Goal: Task Accomplishment & Management: Use online tool/utility

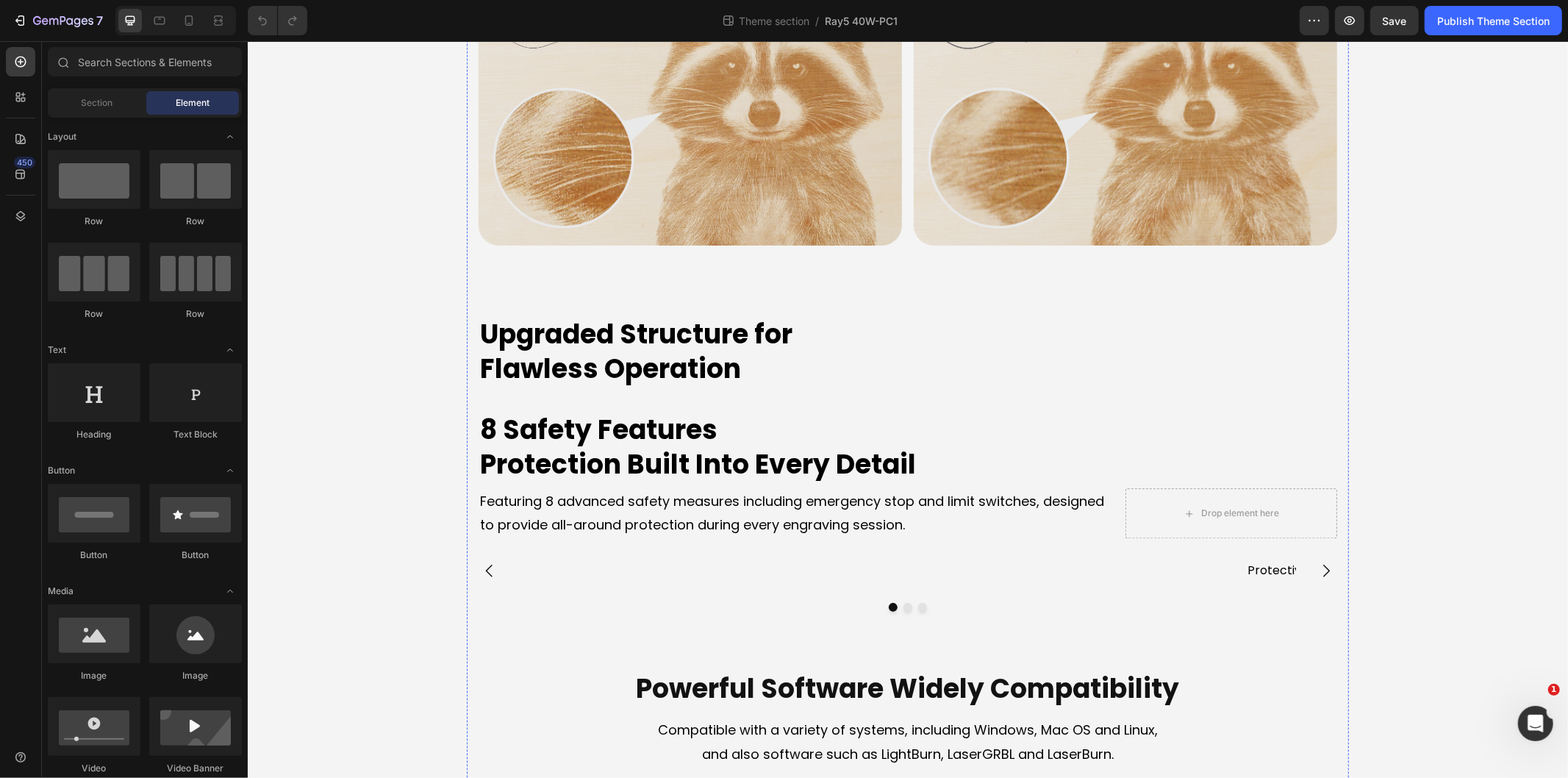
scroll to position [3024, 0]
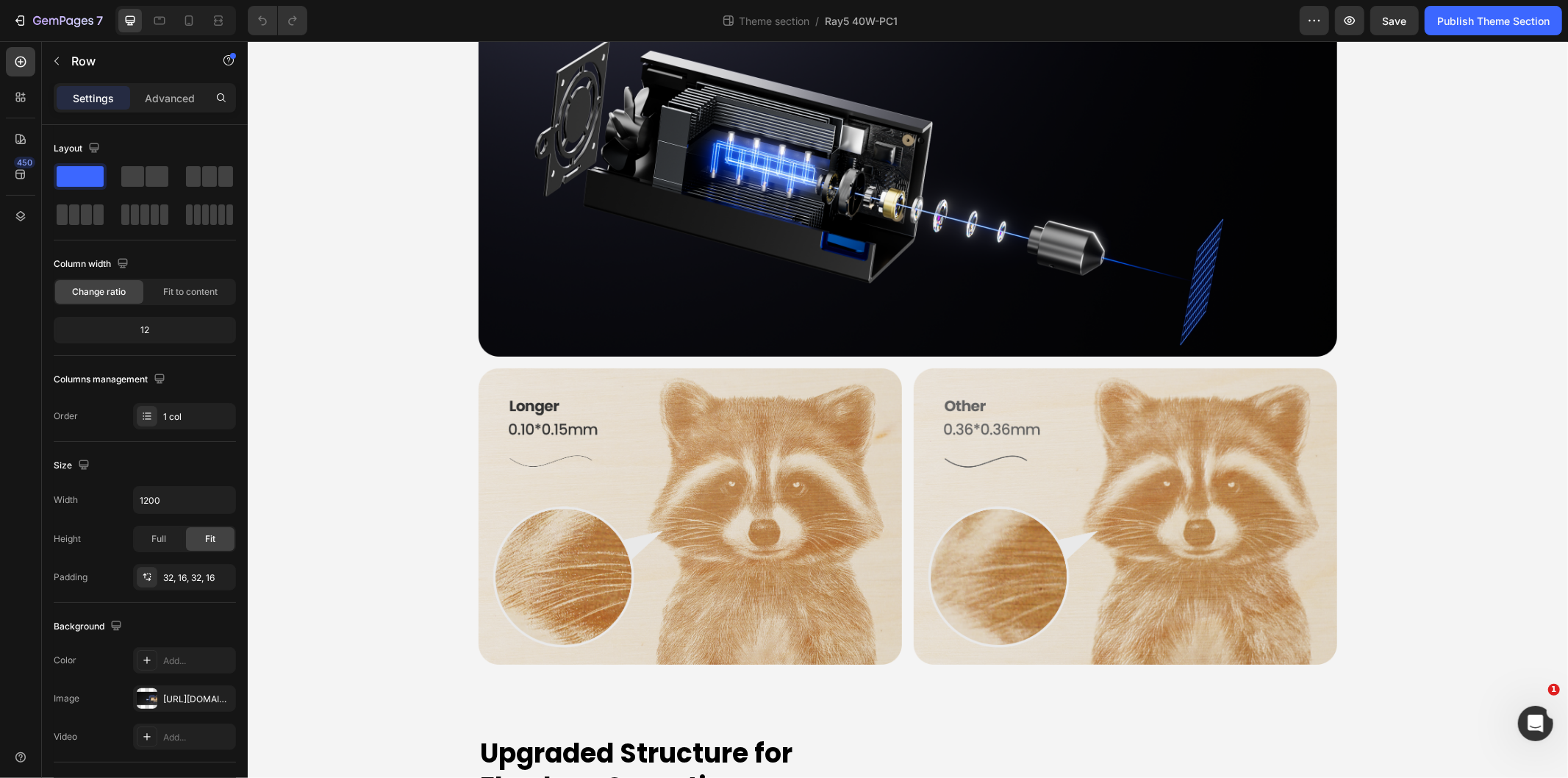
click at [875, 24] on span "Ray5 40W-PC1" at bounding box center [861, 21] width 73 height 15
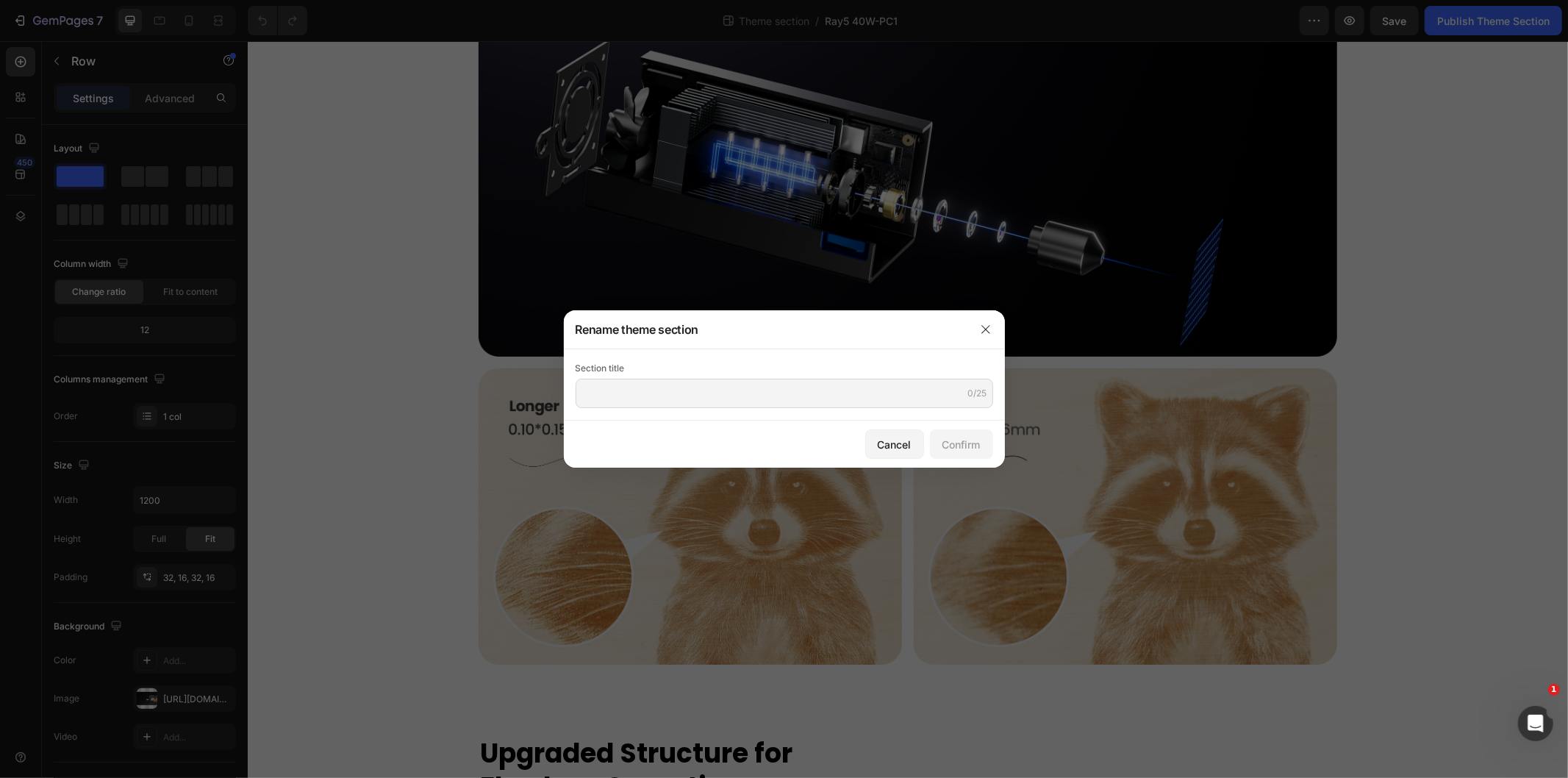
drag, startPoint x: 317, startPoint y: 76, endPoint x: 111, endPoint y: 23, distance: 212.7
click at [314, 76] on div at bounding box center [784, 389] width 1568 height 778
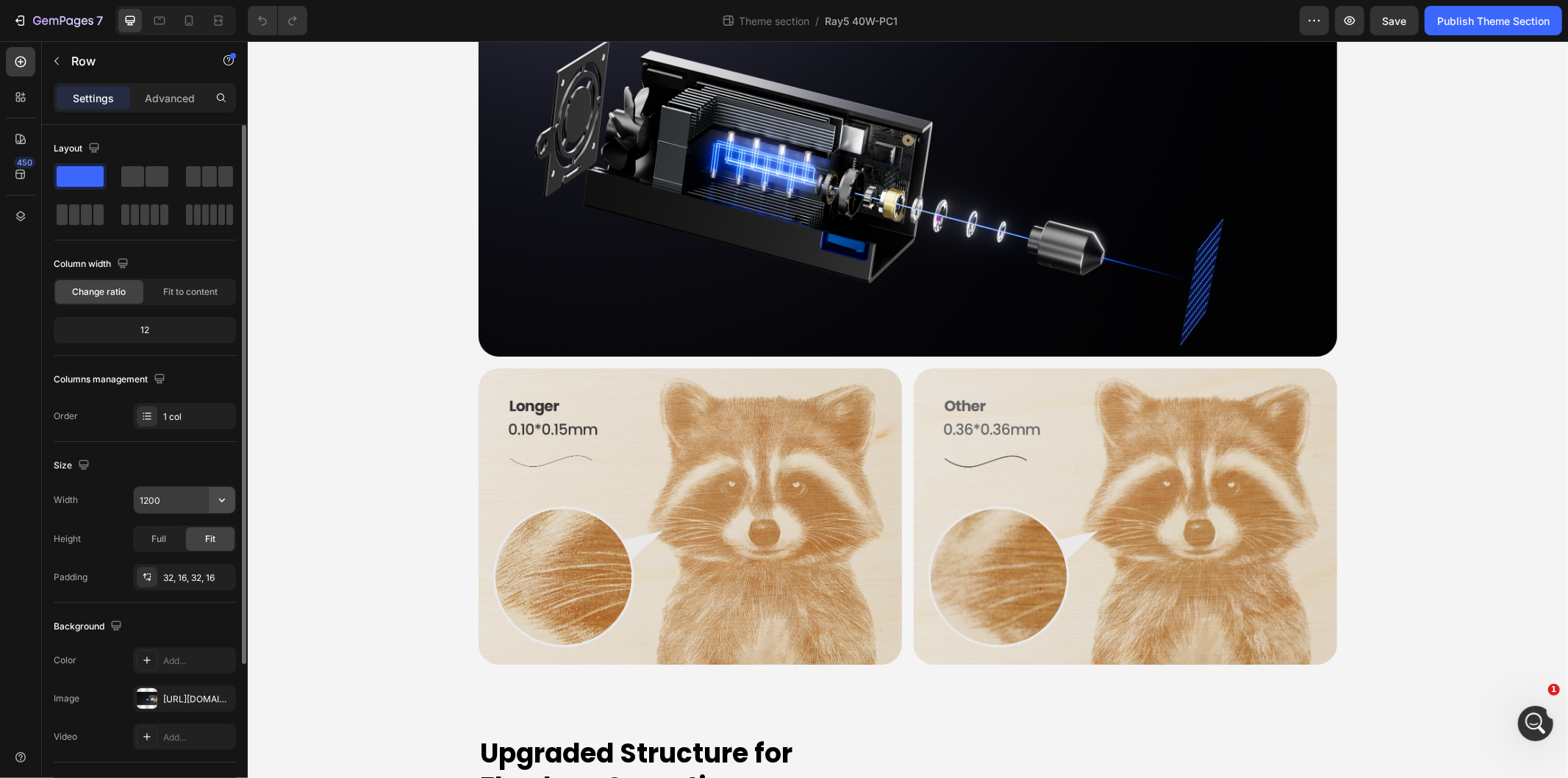
click at [223, 499] on icon "button" at bounding box center [221, 500] width 14 height 14
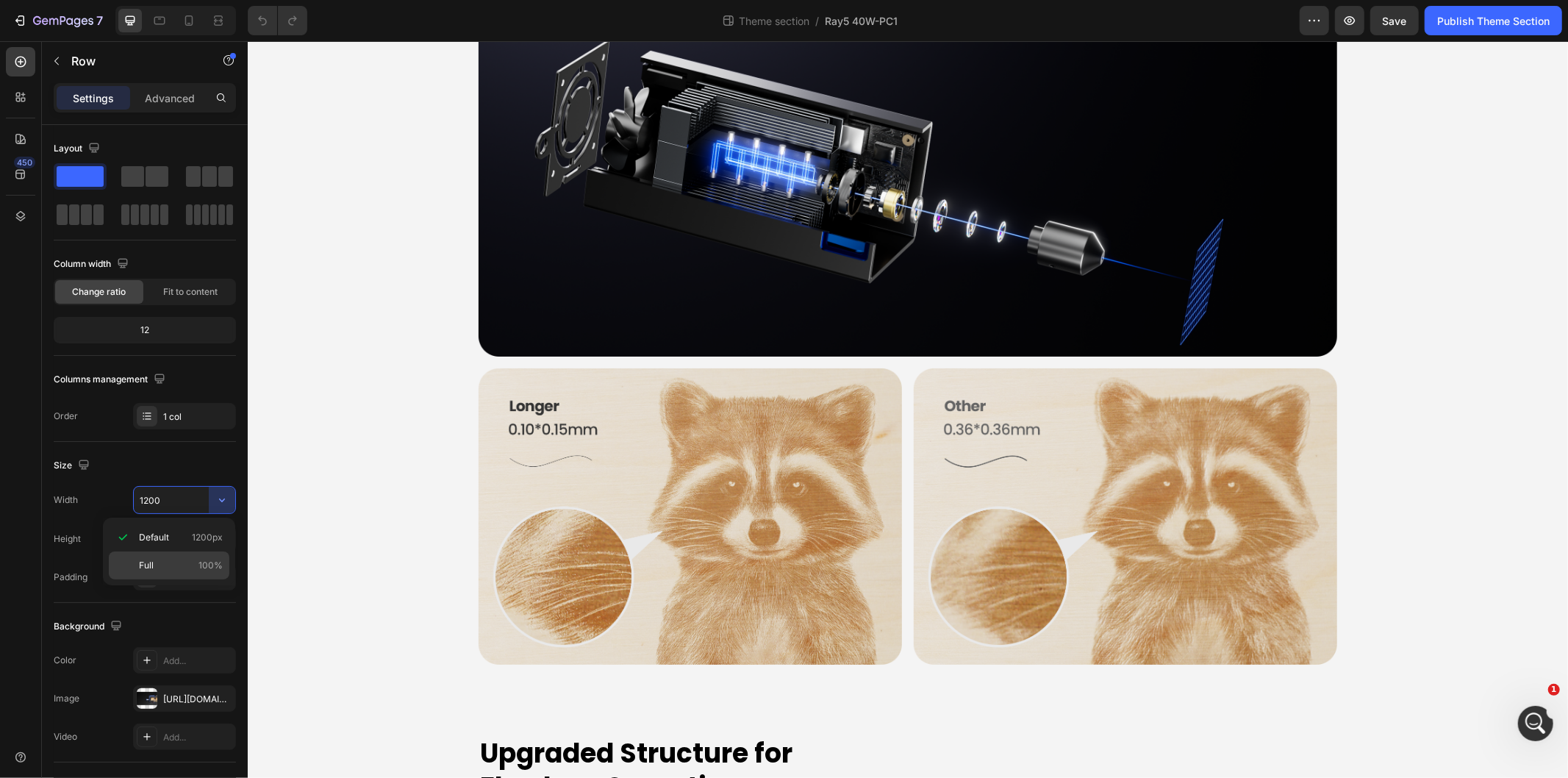
click at [160, 562] on p "Full 100%" at bounding box center [181, 566] width 84 height 14
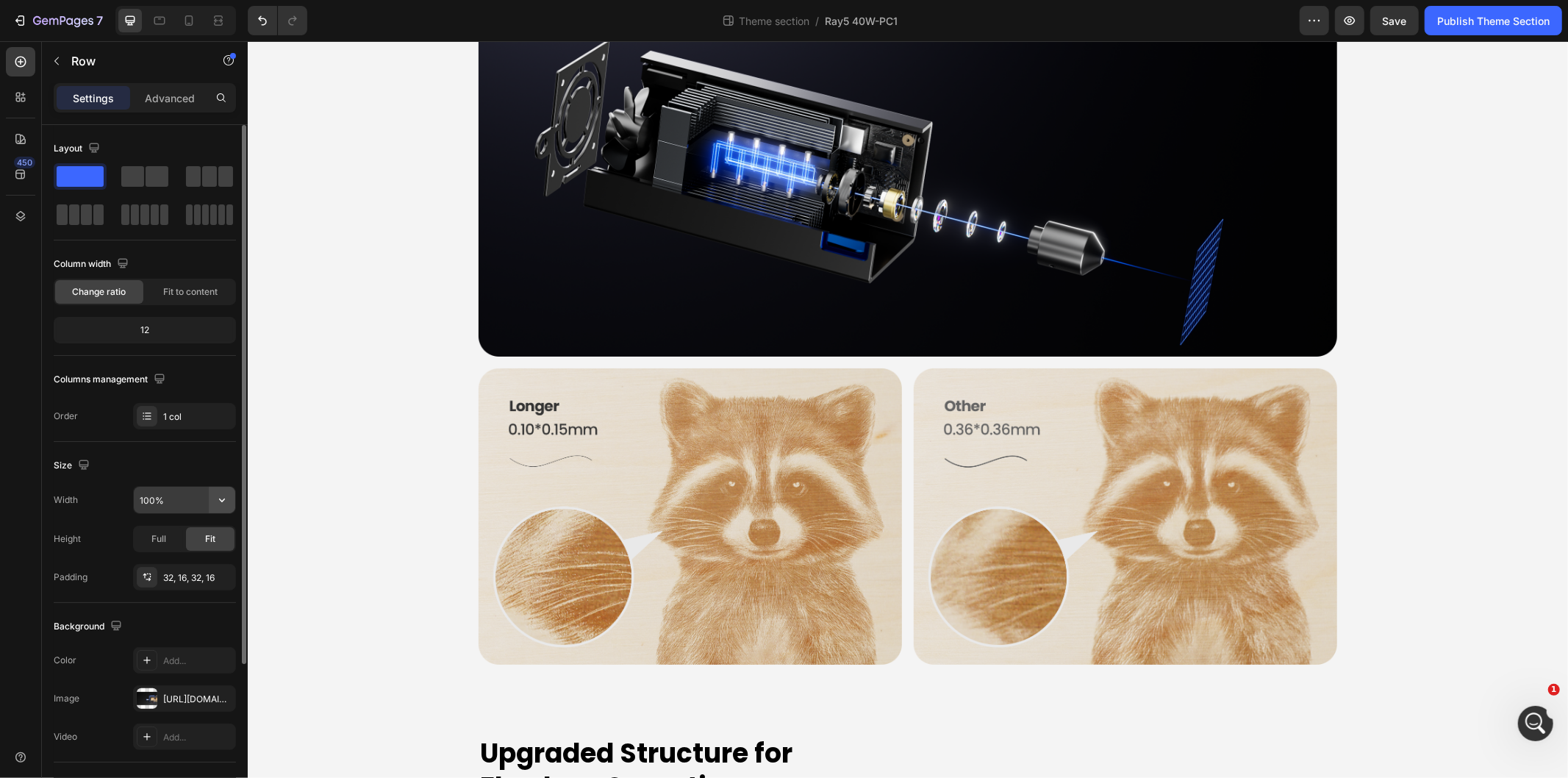
click at [226, 506] on icon "button" at bounding box center [221, 500] width 14 height 14
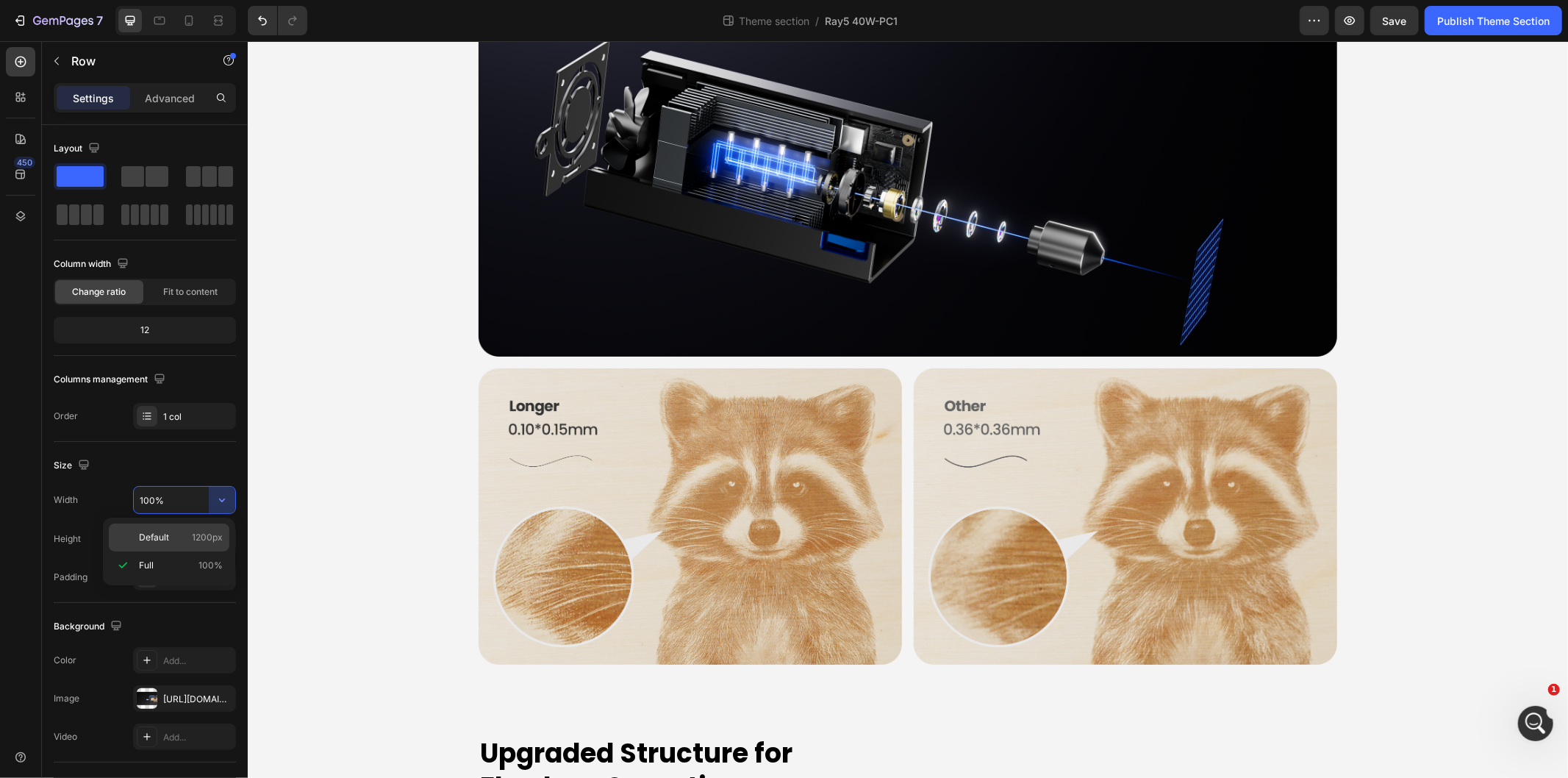
click at [187, 535] on p "Default 1200px" at bounding box center [181, 538] width 84 height 14
type input "1200"
click at [39, 26] on icon "button" at bounding box center [63, 21] width 60 height 13
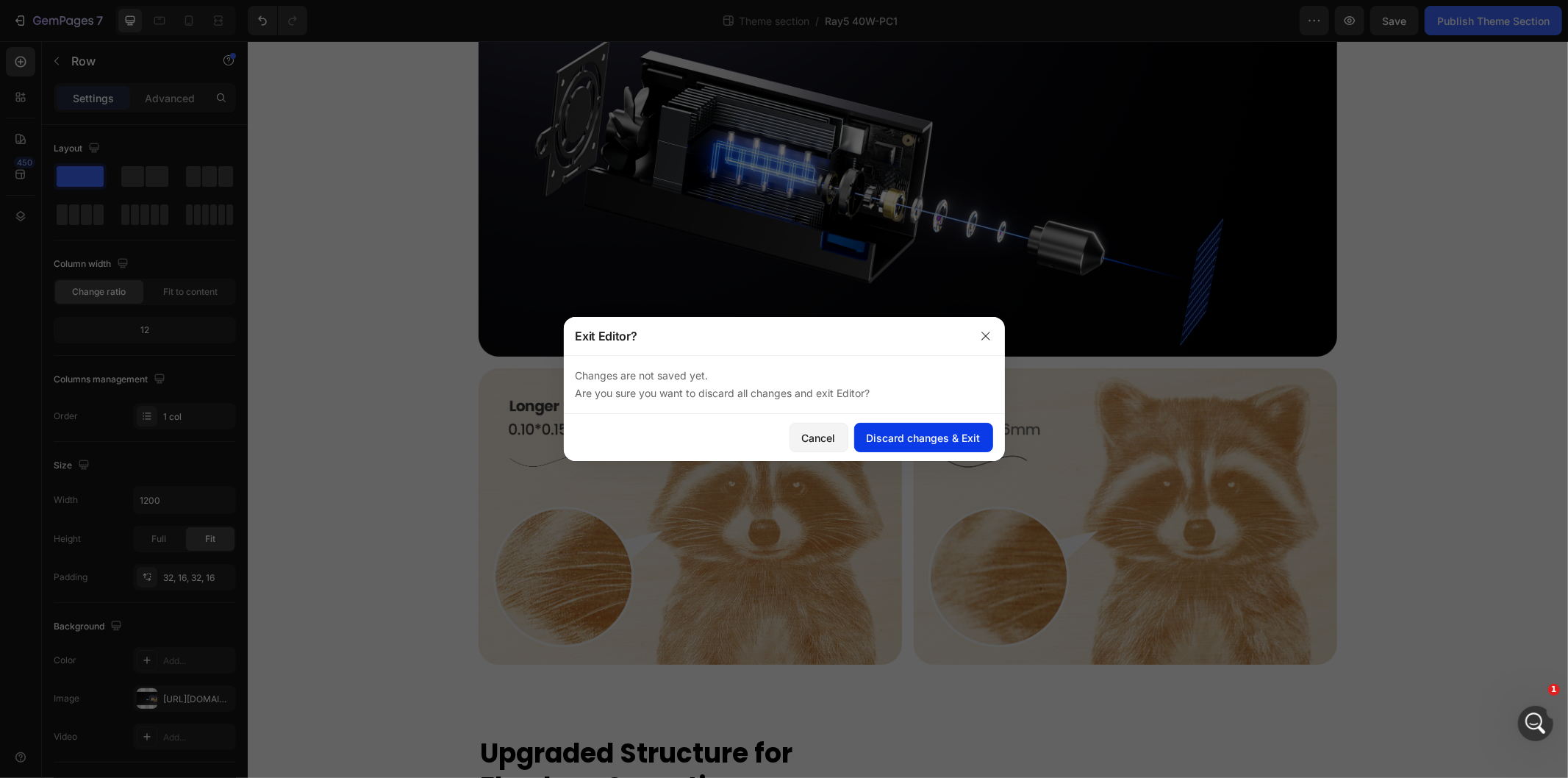
click at [900, 444] on div "Discard changes & Exit" at bounding box center [923, 438] width 114 height 15
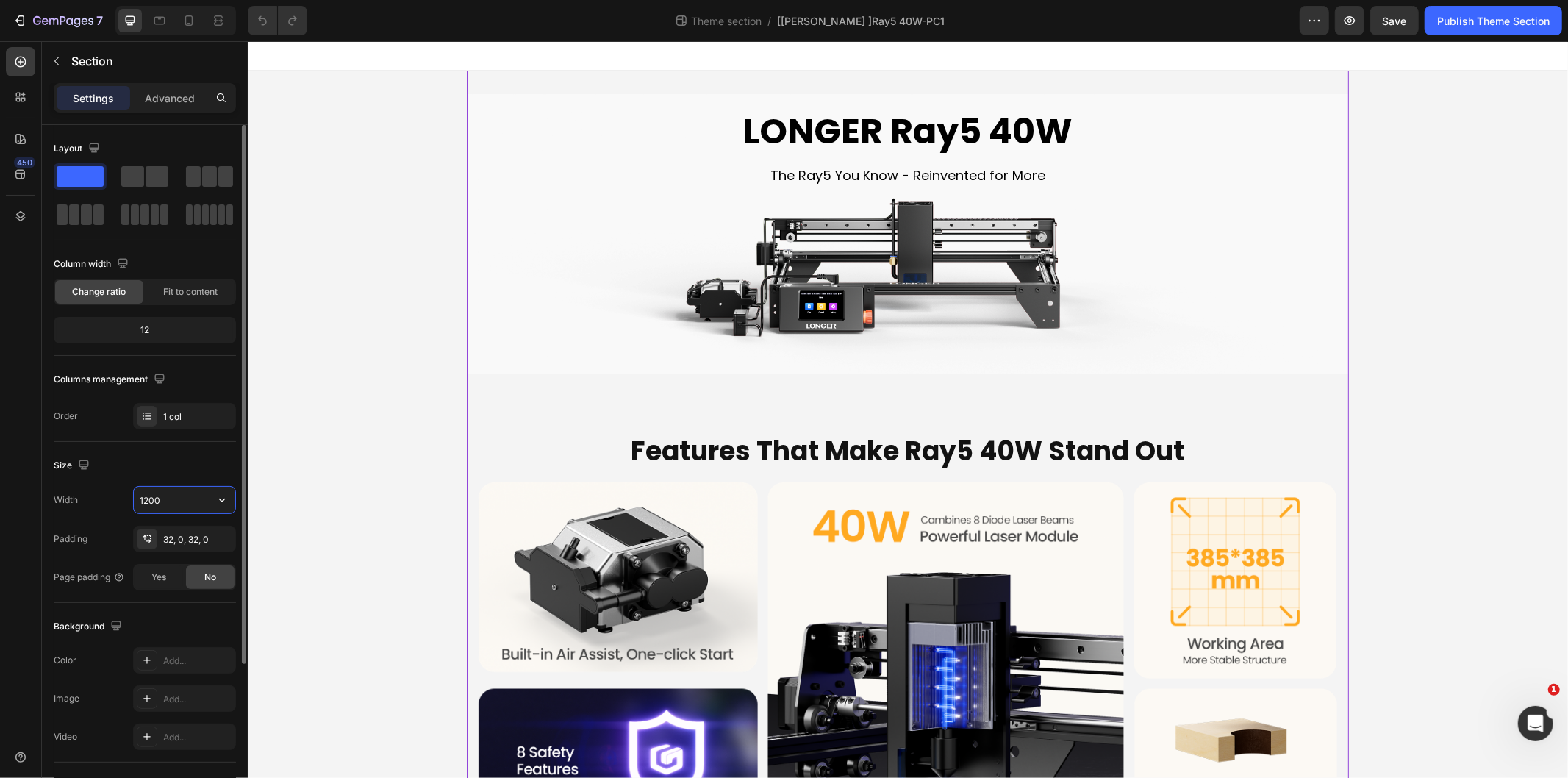
click at [194, 504] on input "1200" at bounding box center [184, 500] width 101 height 26
click at [215, 505] on icon "button" at bounding box center [221, 500] width 14 height 14
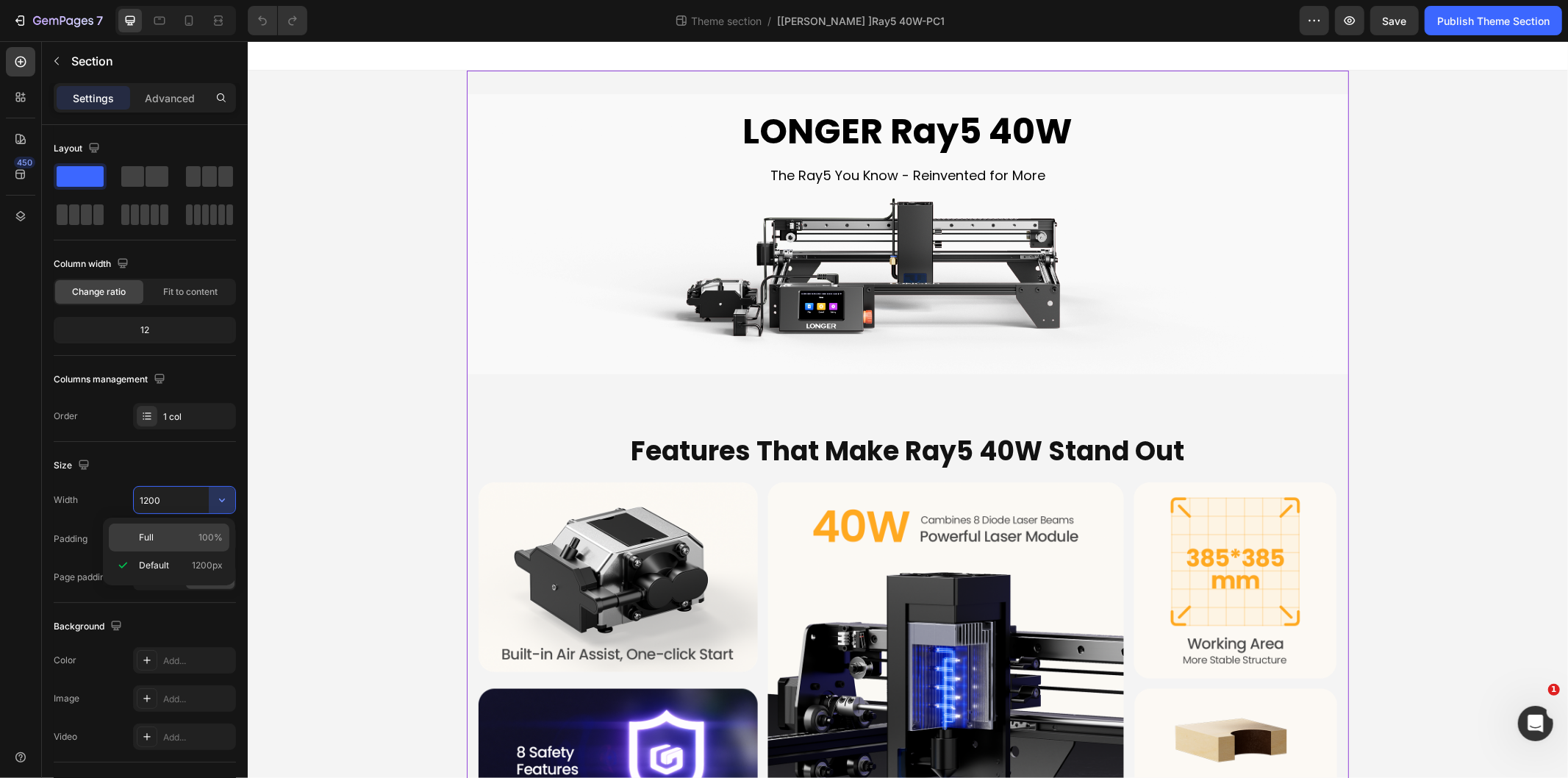
click at [199, 541] on span "100%" at bounding box center [211, 538] width 24 height 14
type input "100%"
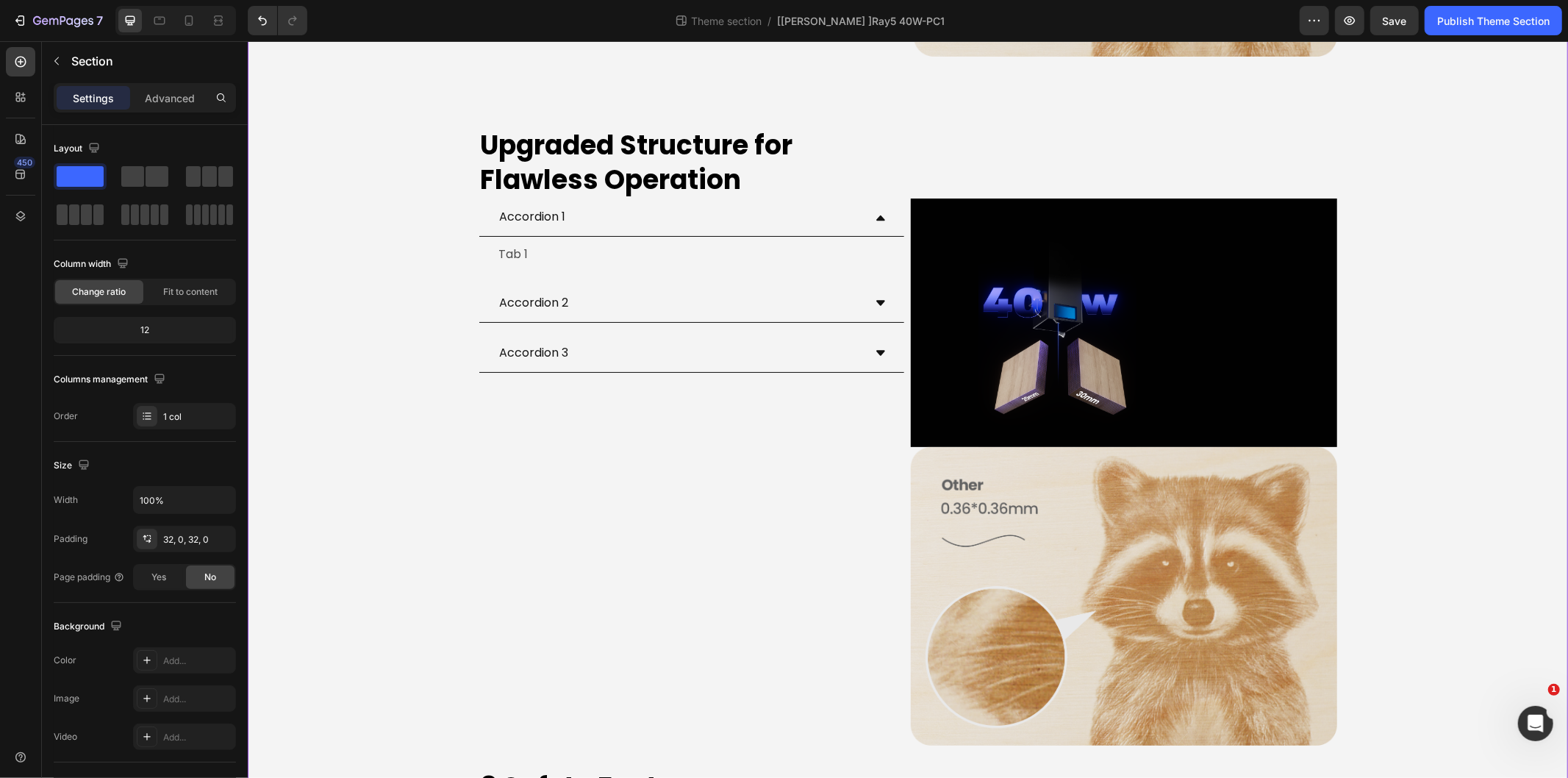
scroll to position [3432, 0]
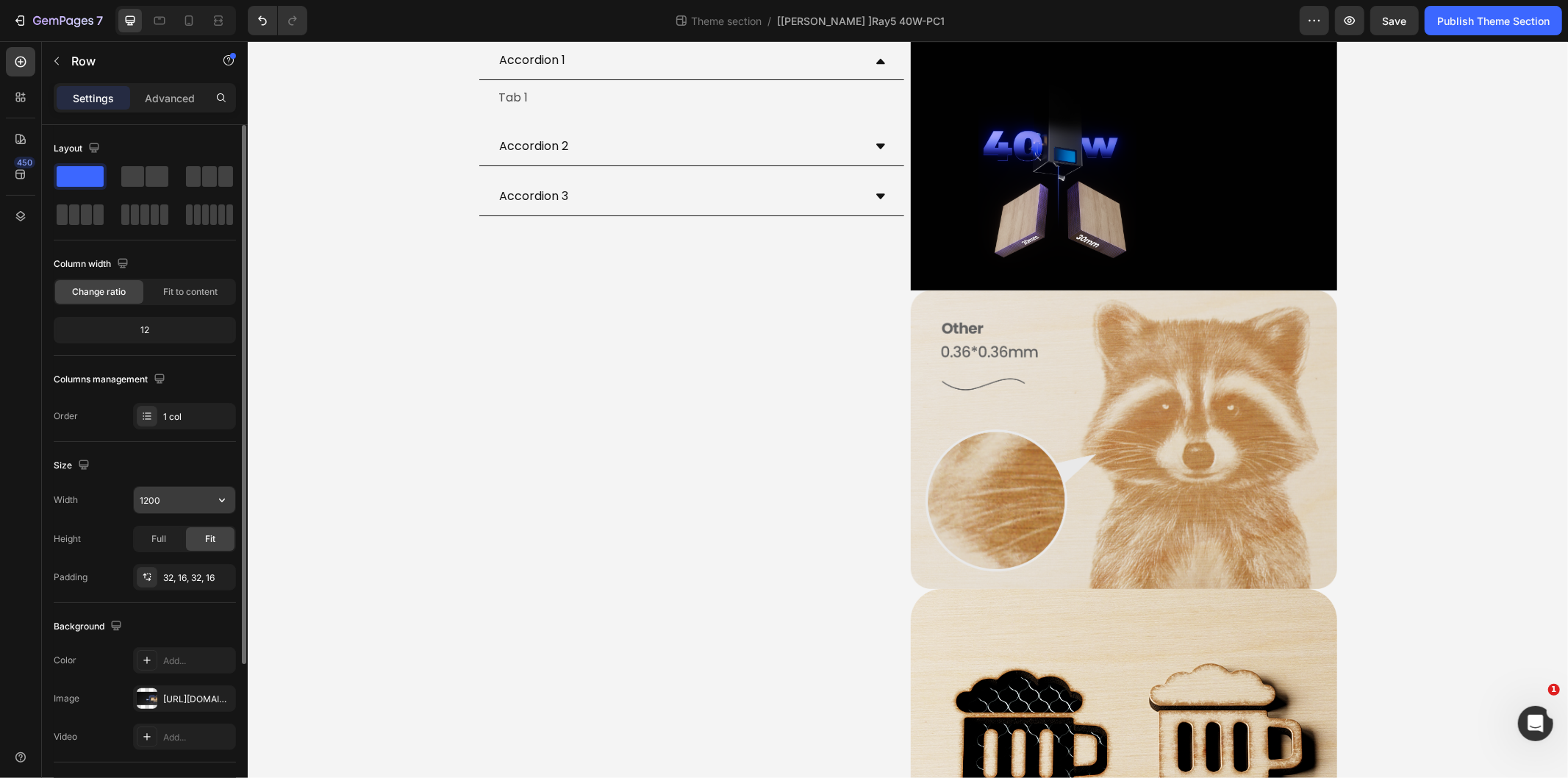
click at [193, 509] on input "1200" at bounding box center [184, 500] width 101 height 26
click at [221, 510] on button "button" at bounding box center [221, 500] width 26 height 26
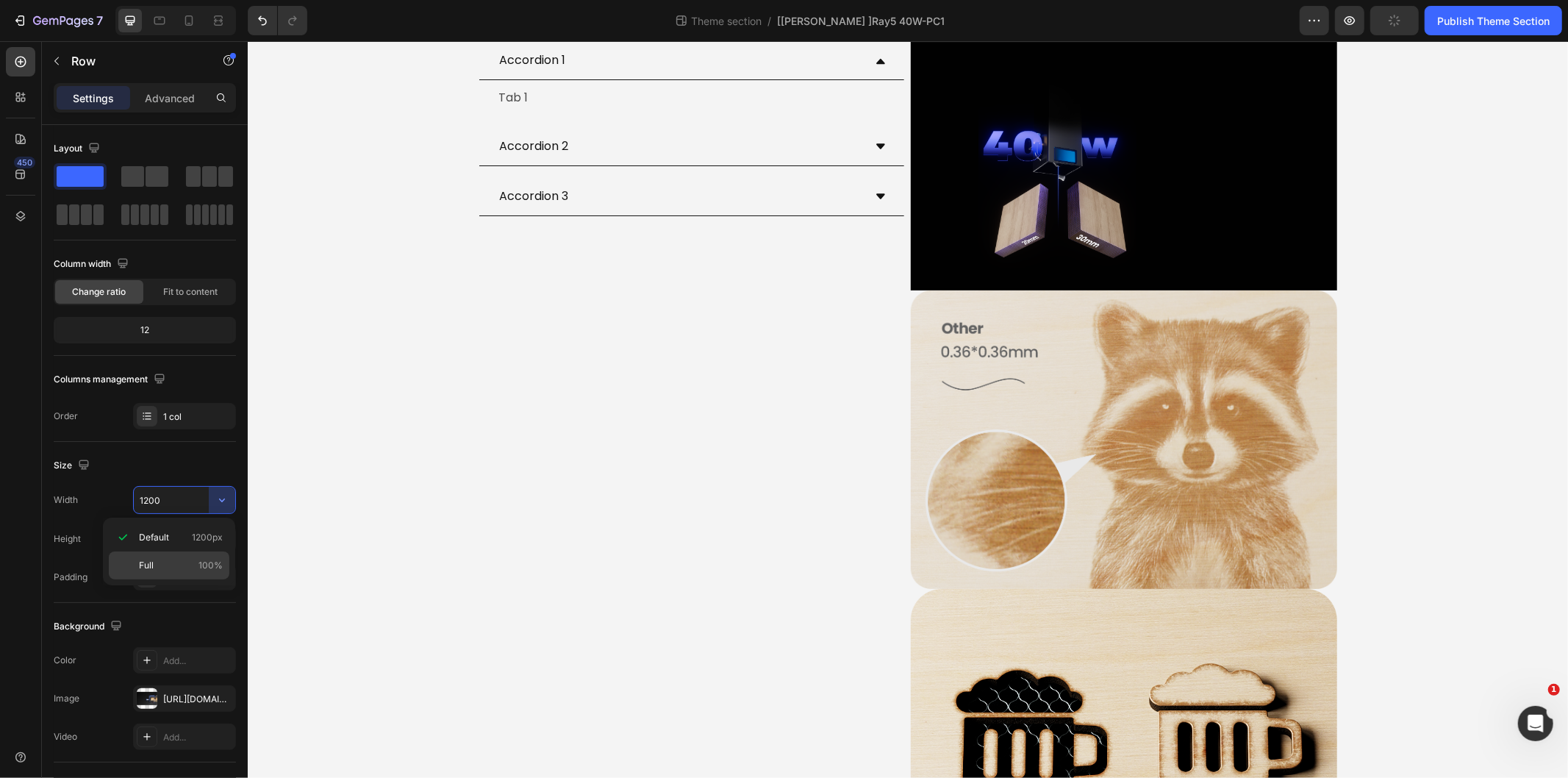
click at [176, 559] on p "Full 100%" at bounding box center [181, 566] width 84 height 14
type input "100%"
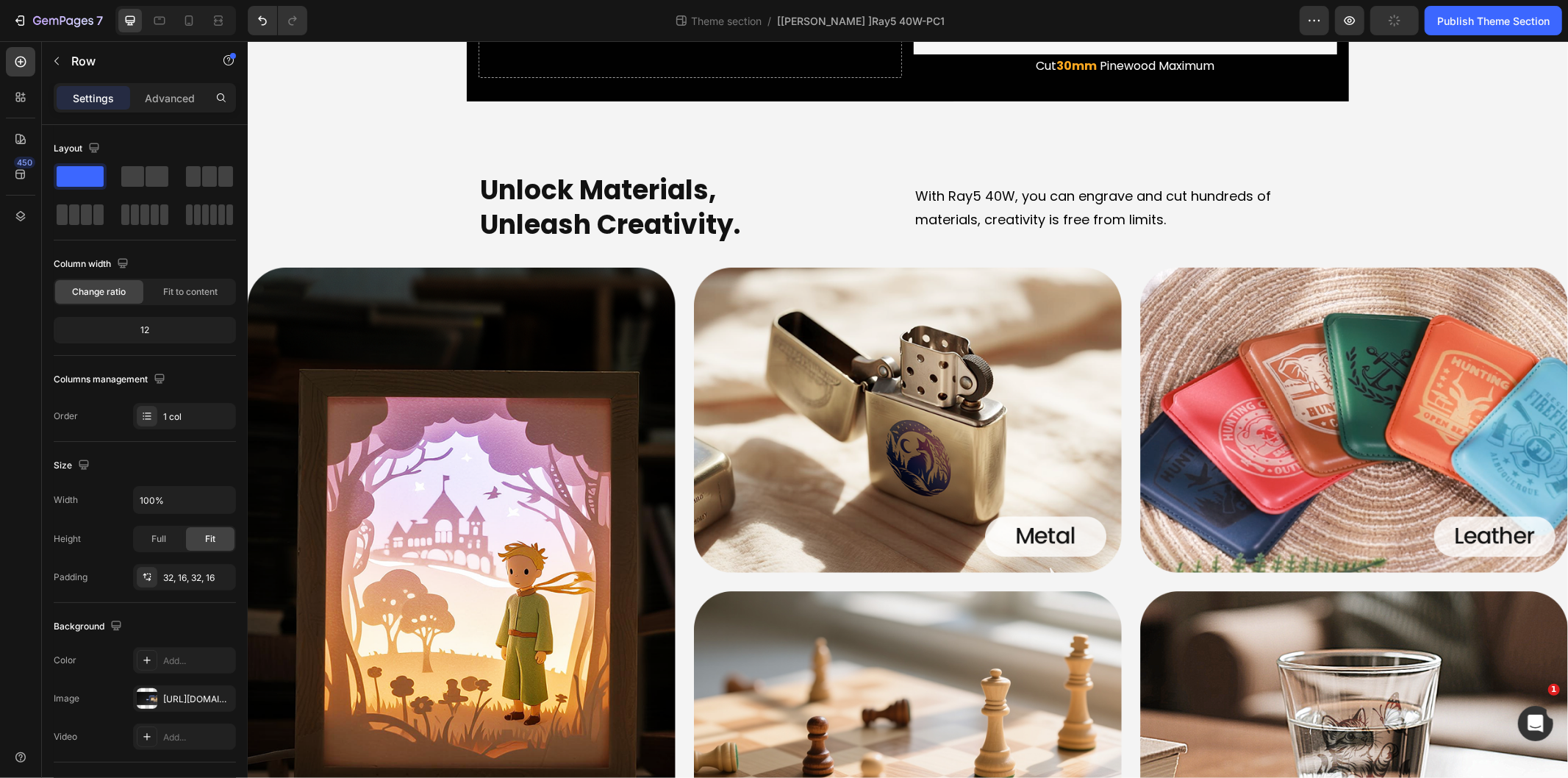
scroll to position [1879, 0]
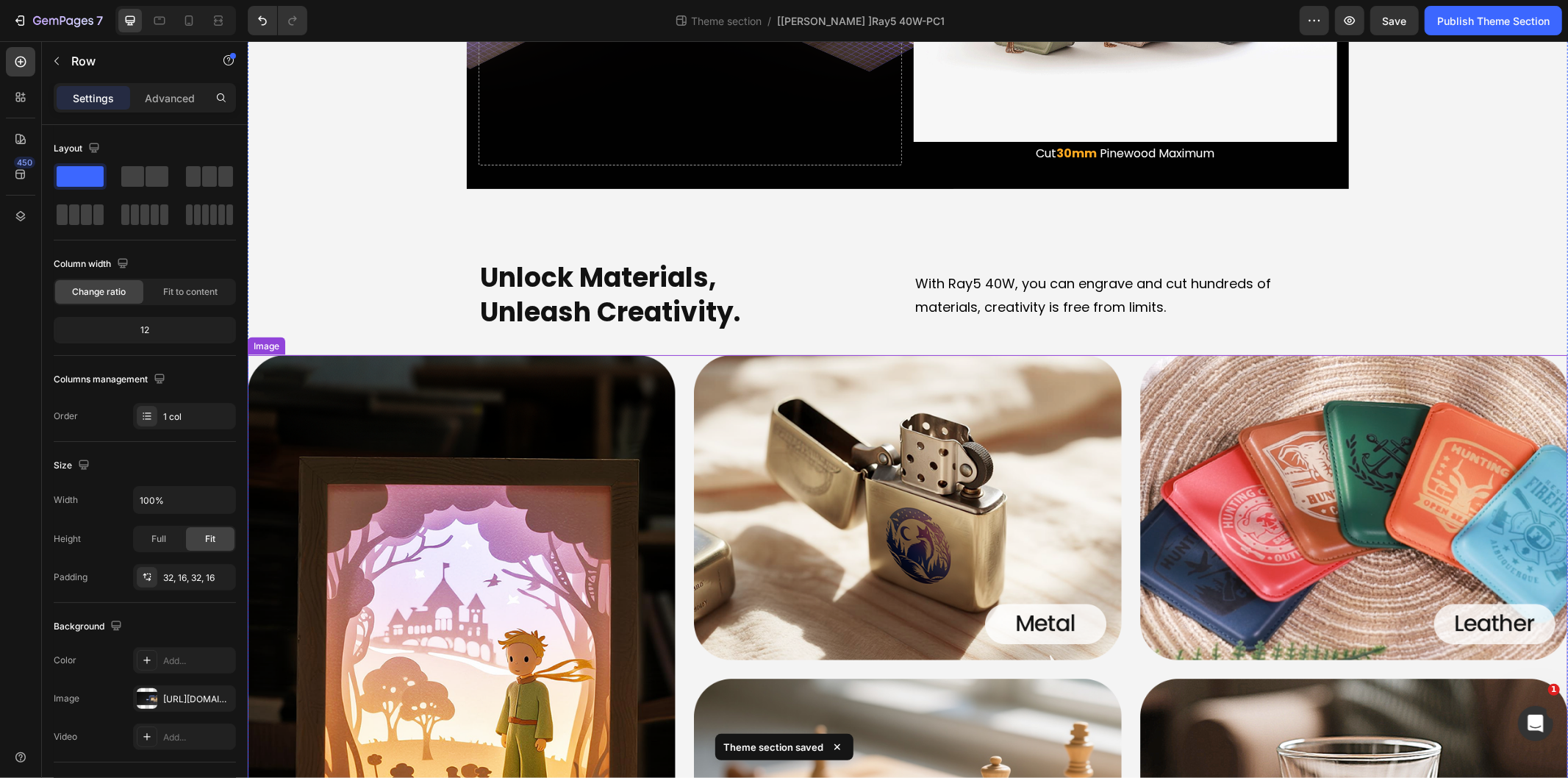
click at [320, 362] on img at bounding box center [907, 669] width 1320 height 629
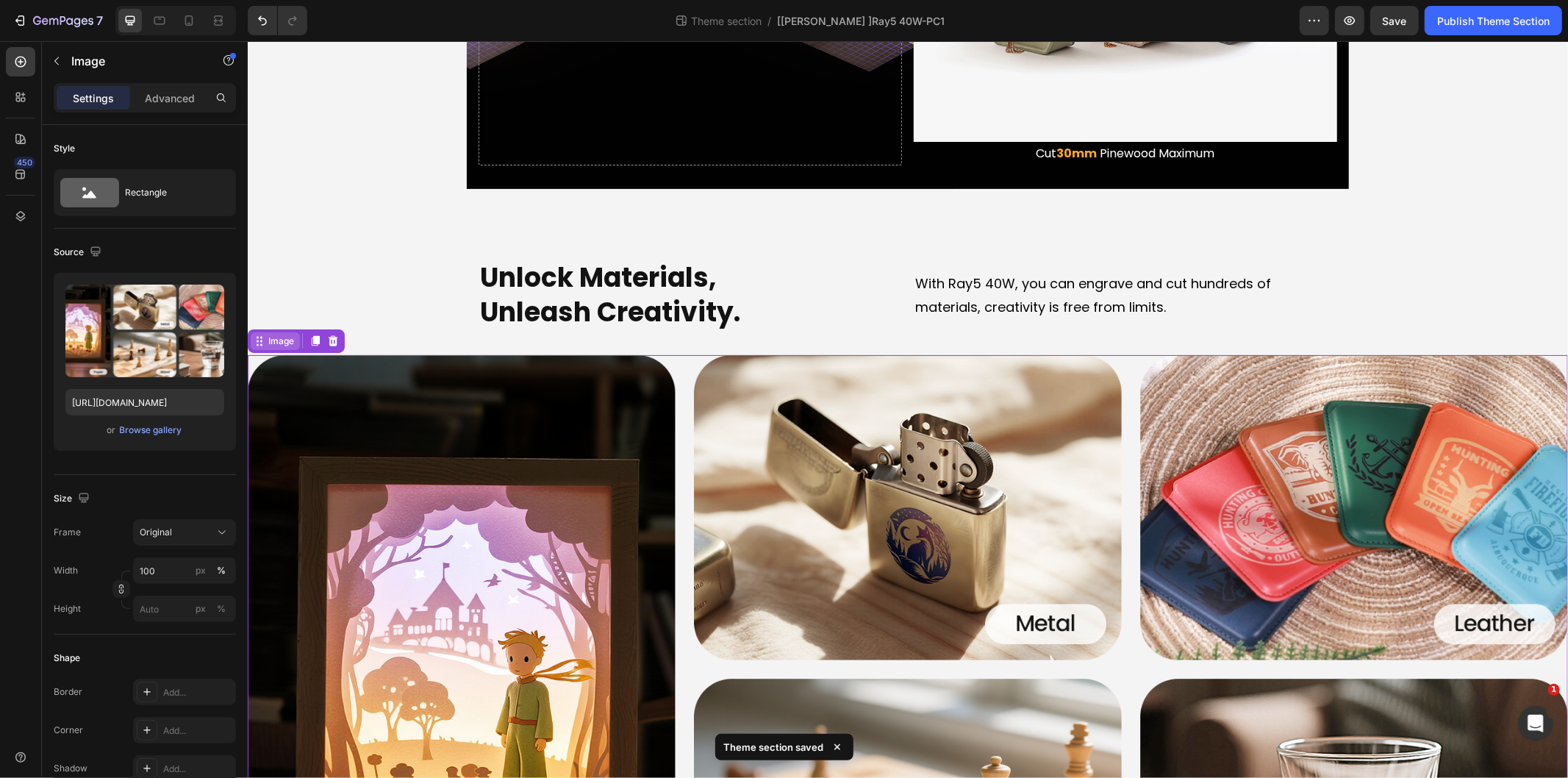
click at [280, 339] on div "Image" at bounding box center [280, 341] width 32 height 14
click at [163, 564] on input "100" at bounding box center [184, 570] width 103 height 26
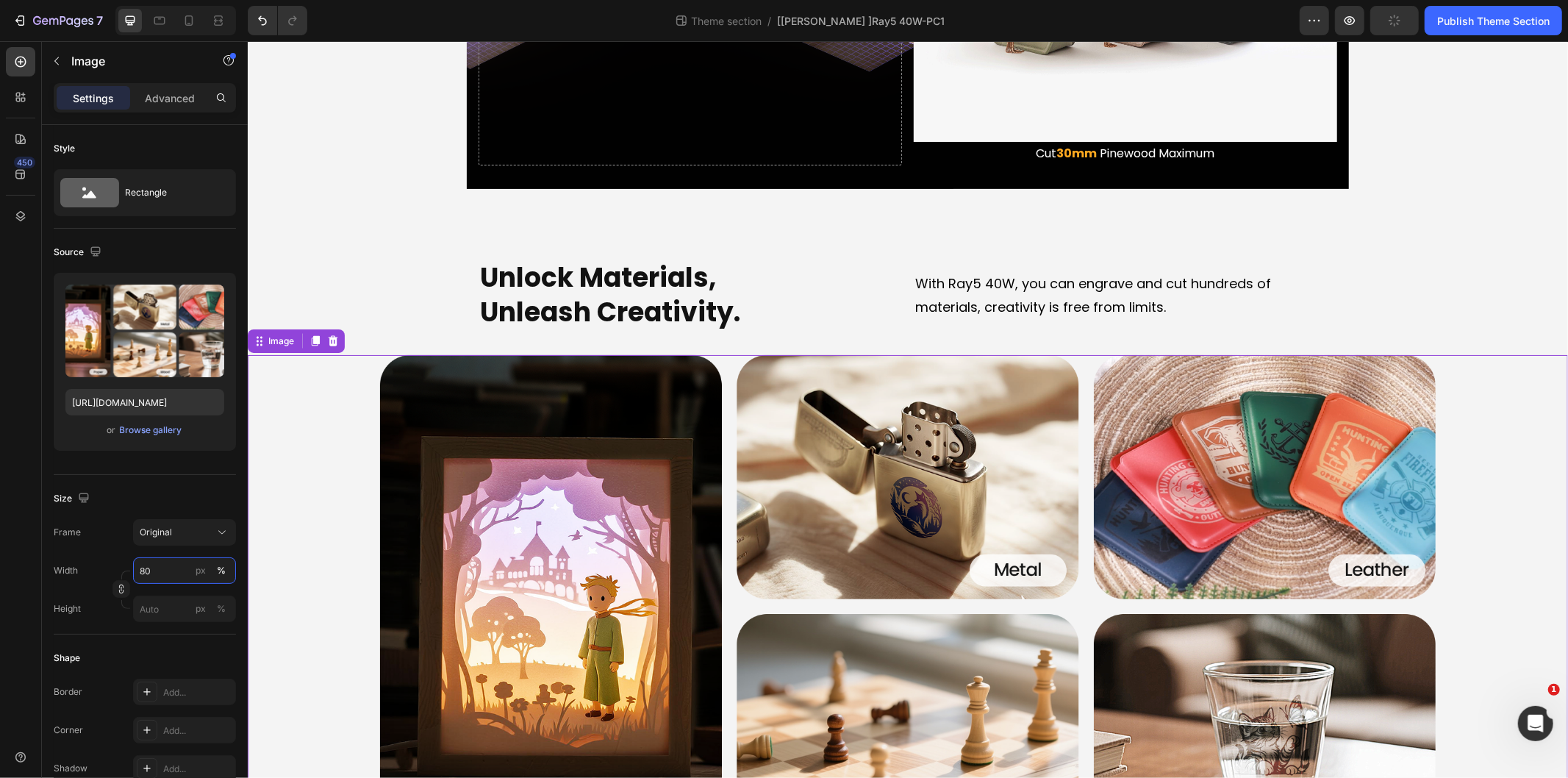
type input "80"
click at [41, 45] on div "450" at bounding box center [20, 409] width 42 height 737
click at [48, 54] on button "button" at bounding box center [56, 60] width 23 height 23
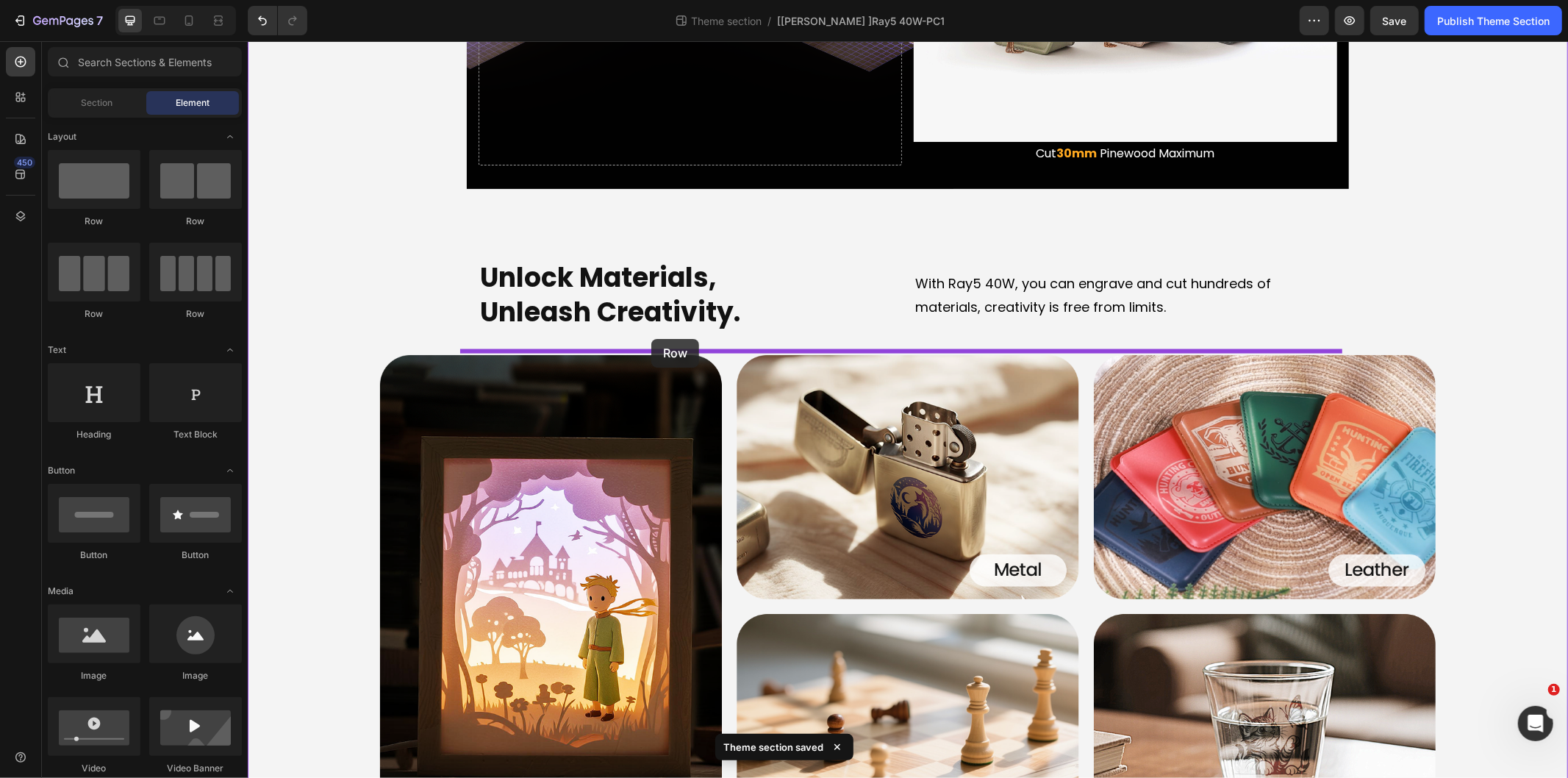
drag, startPoint x: 483, startPoint y: 272, endPoint x: 651, endPoint y: 338, distance: 180.5
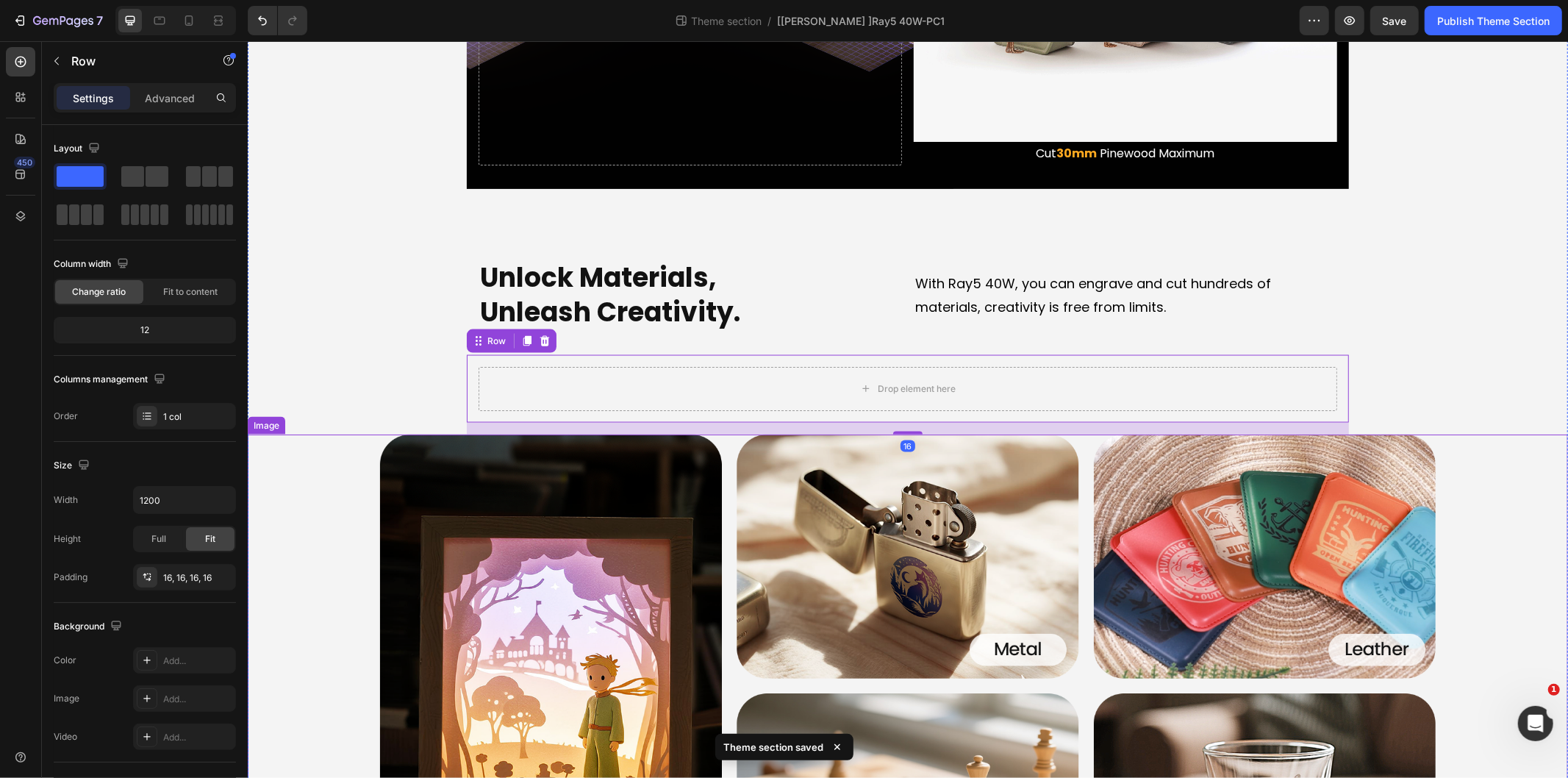
click at [400, 459] on img at bounding box center [908, 685] width 1056 height 503
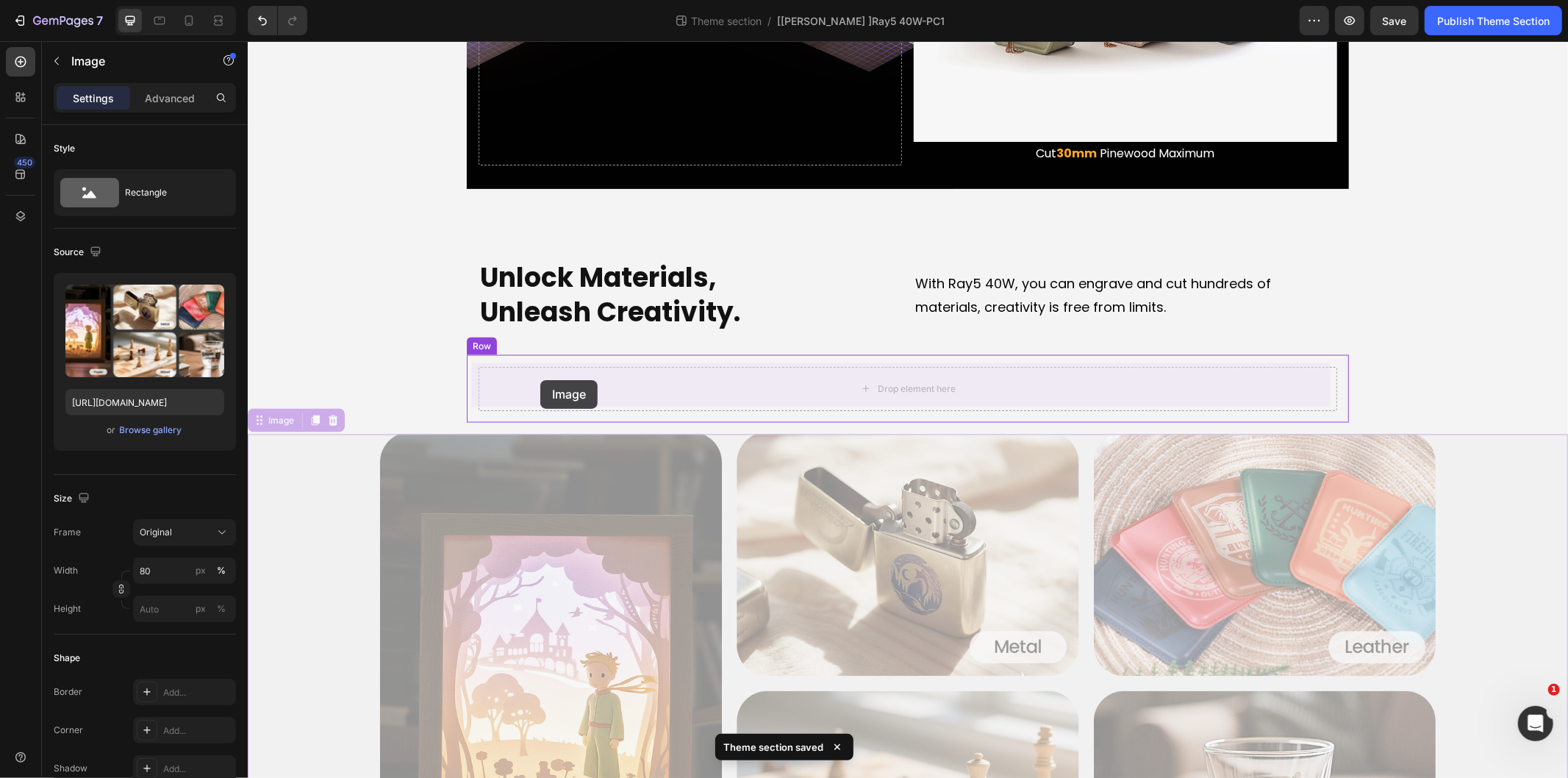
drag, startPoint x: 264, startPoint y: 418, endPoint x: 555, endPoint y: 370, distance: 294.9
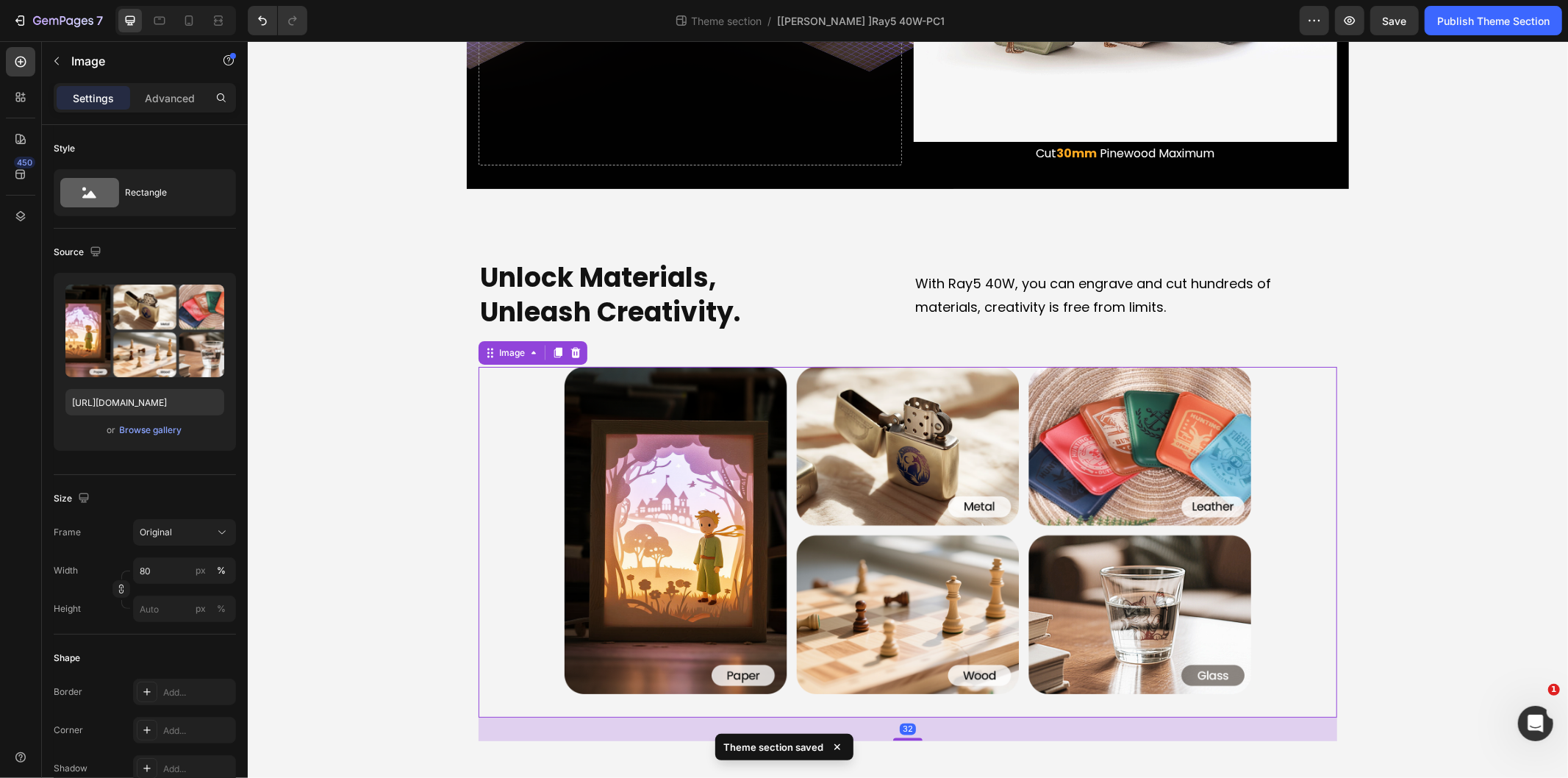
drag, startPoint x: 534, startPoint y: 386, endPoint x: 561, endPoint y: 394, distance: 28.2
click at [534, 386] on div at bounding box center [907, 529] width 858 height 327
click at [564, 394] on img at bounding box center [907, 529] width 687 height 327
click at [157, 563] on input "80" at bounding box center [184, 570] width 103 height 26
click at [154, 596] on div "Full 100%" at bounding box center [170, 606] width 121 height 26
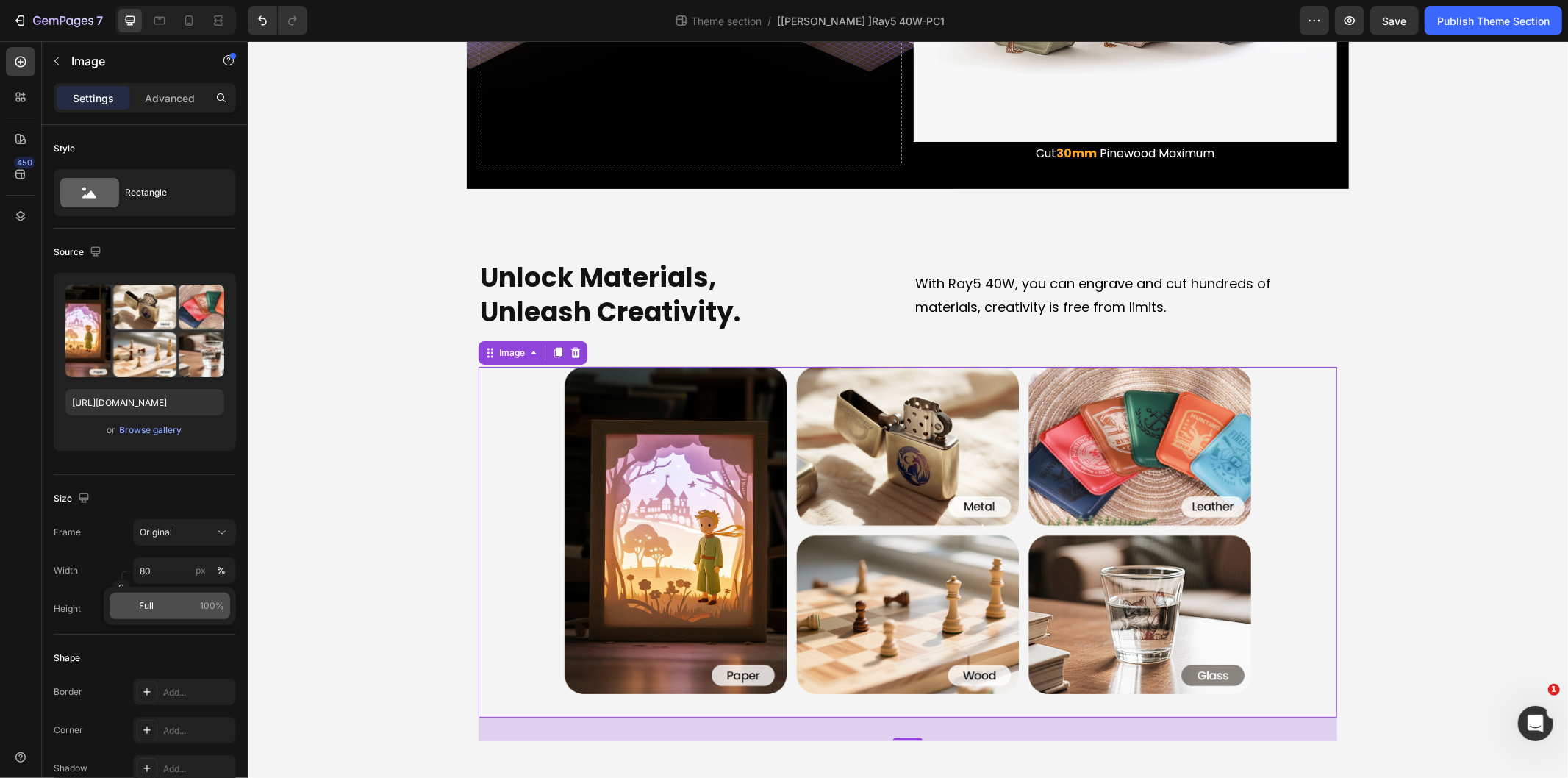
type input "100"
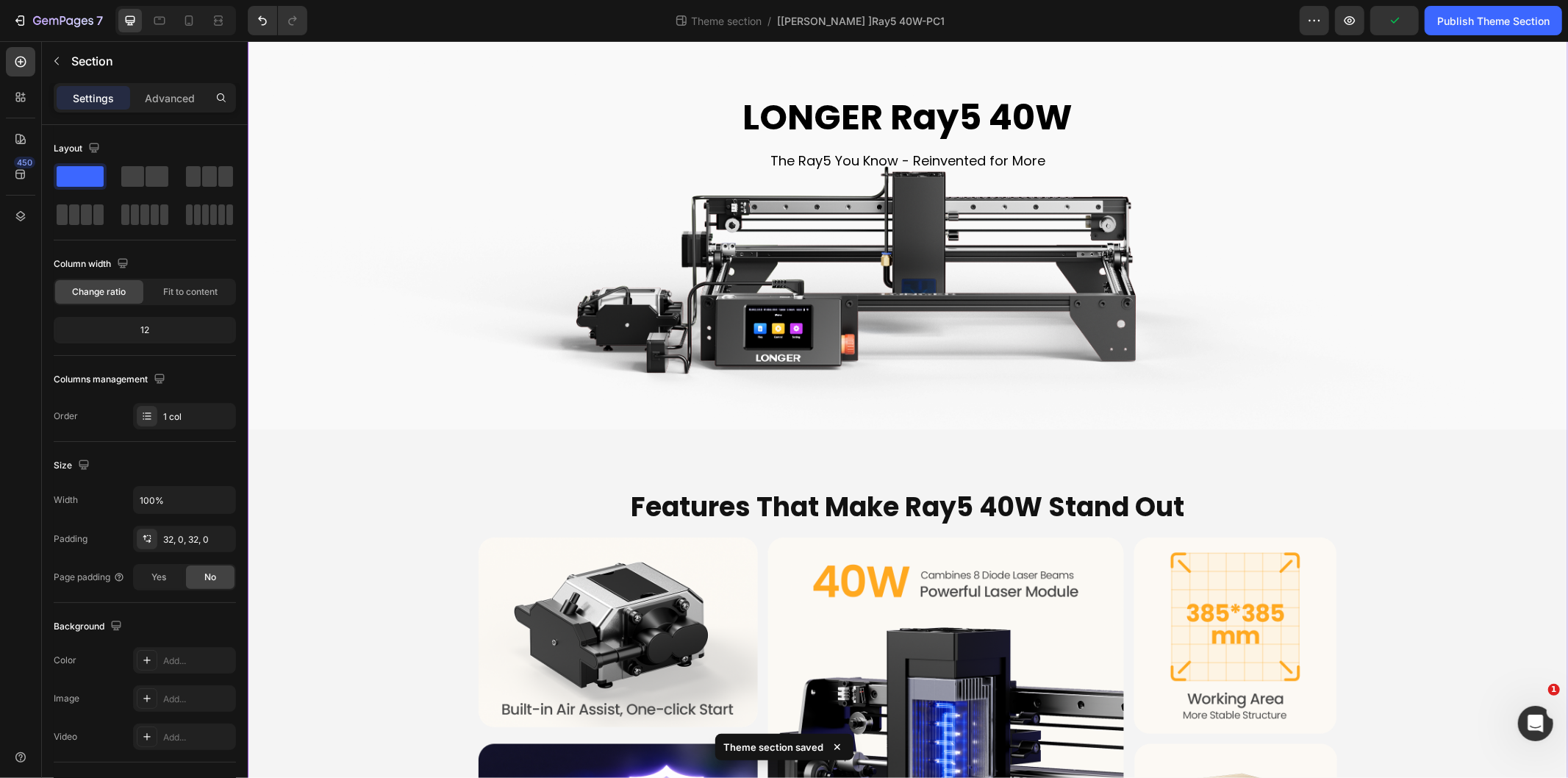
scroll to position [0, 0]
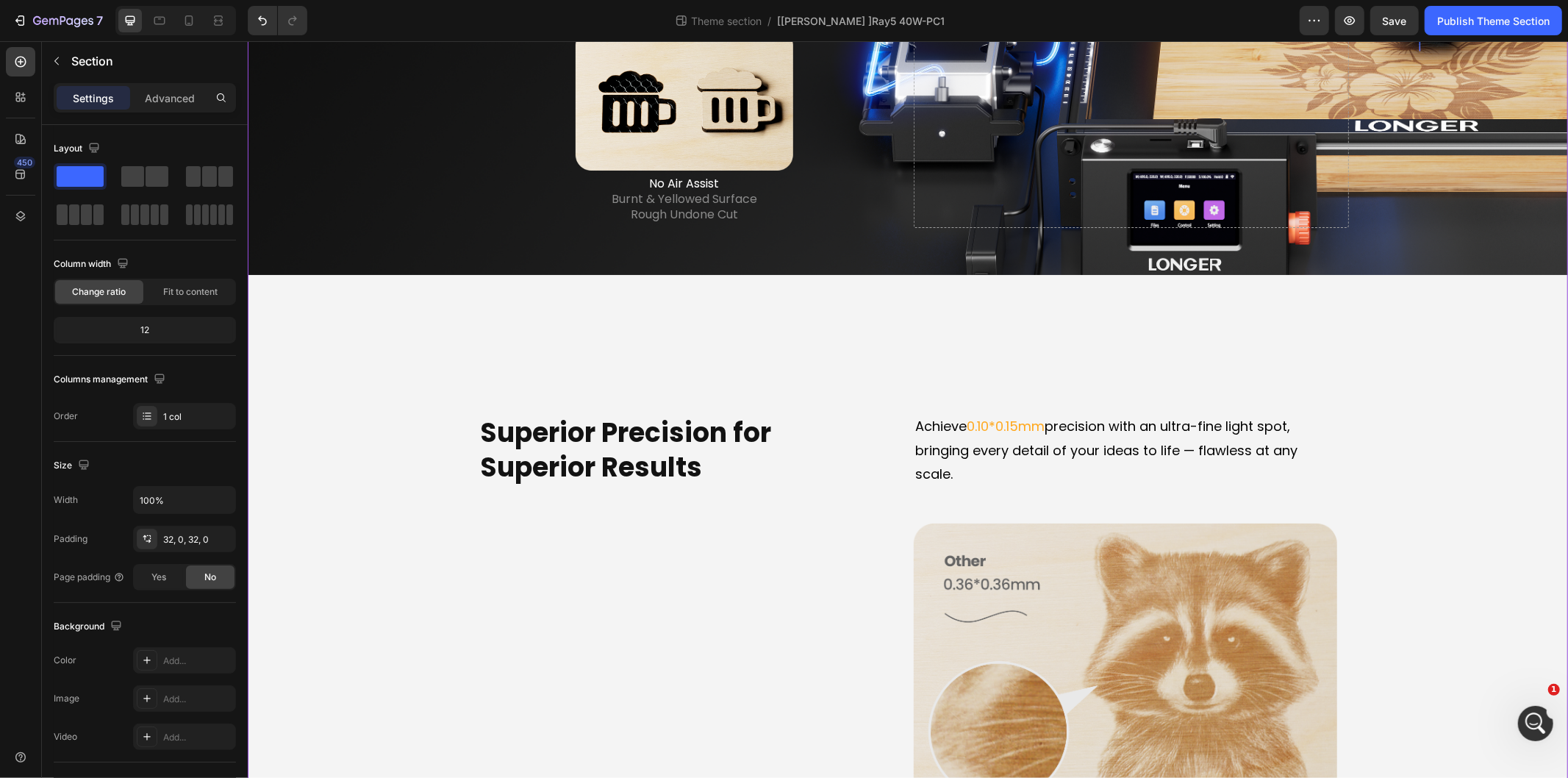
scroll to position [3187, 0]
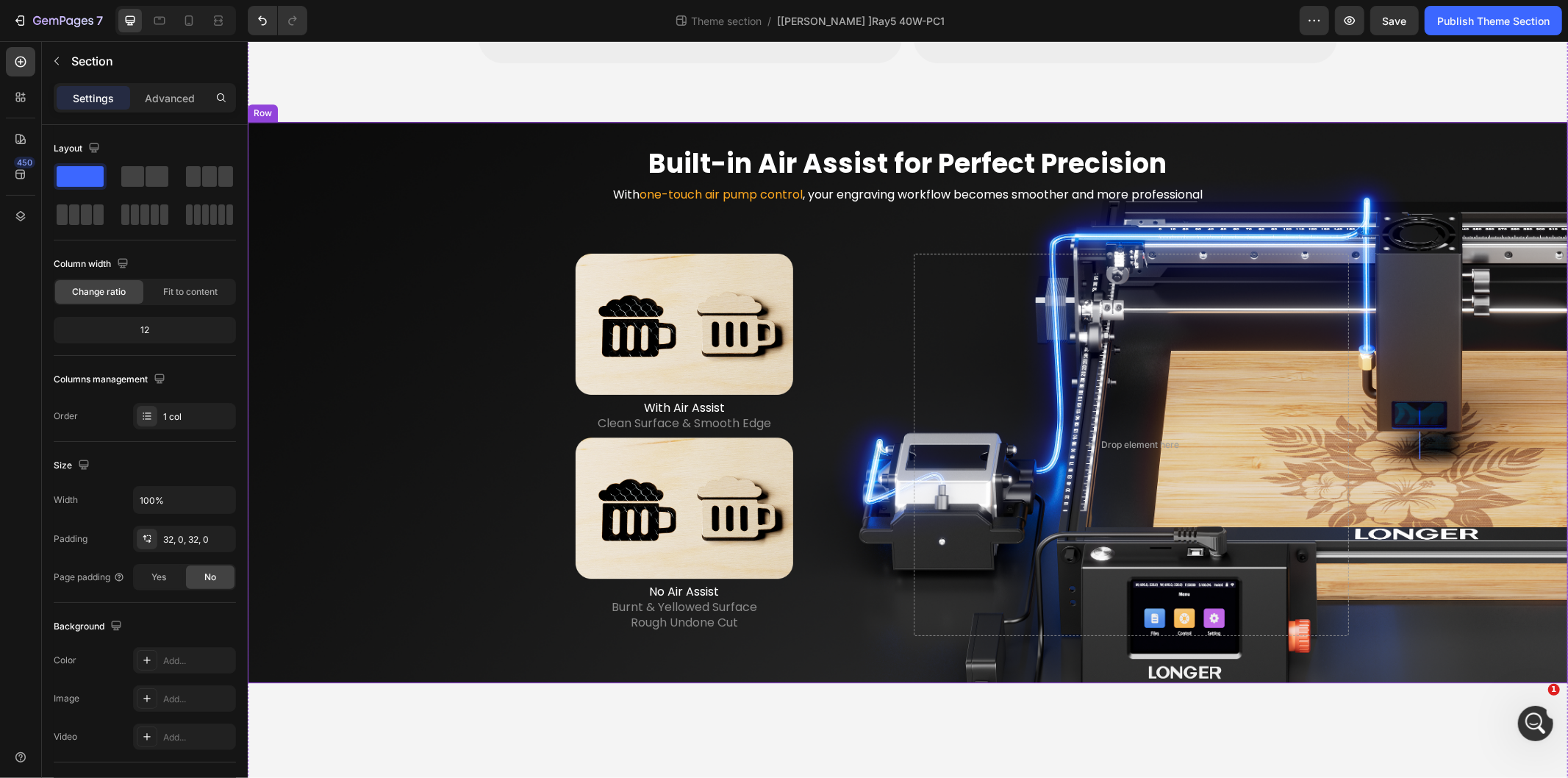
click at [415, 319] on div "Built-in Air Assist for Perfect Precision Heading With one-touch air pump contr…" at bounding box center [907, 402] width 1297 height 514
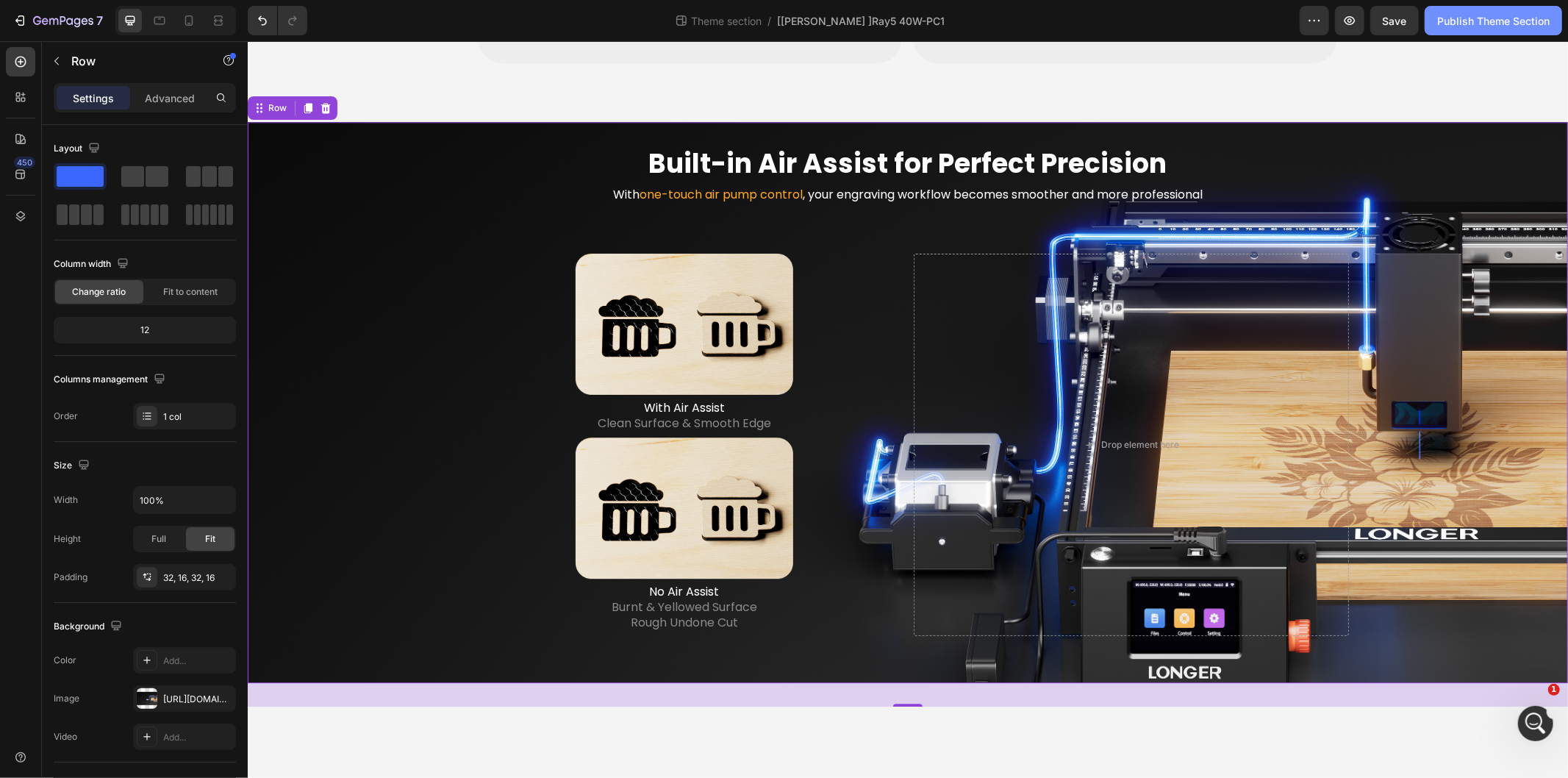
click at [1436, 33] on button "Publish Theme Section" at bounding box center [1493, 20] width 138 height 29
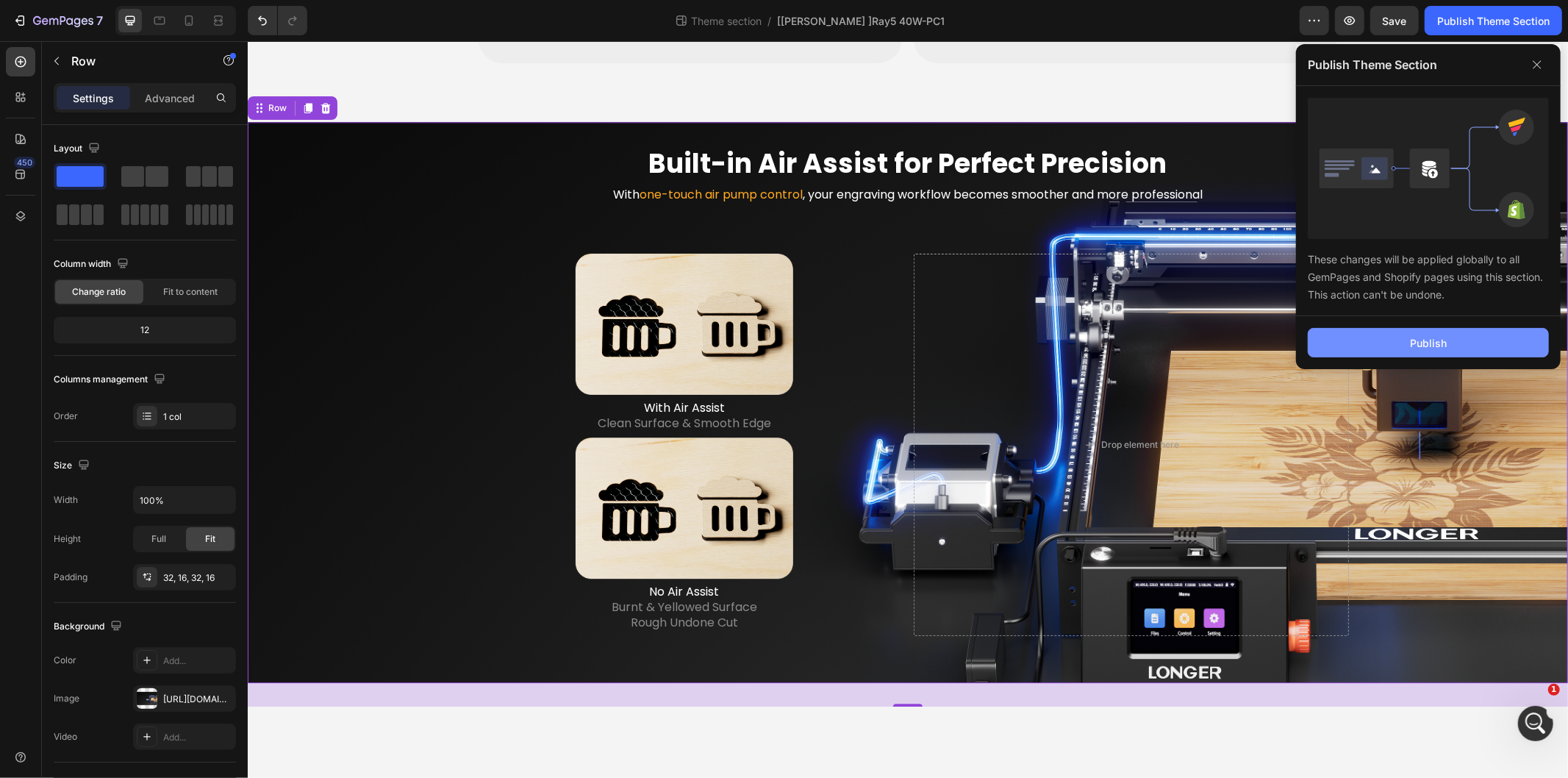
click at [1382, 336] on button "Publish" at bounding box center [1428, 343] width 241 height 29
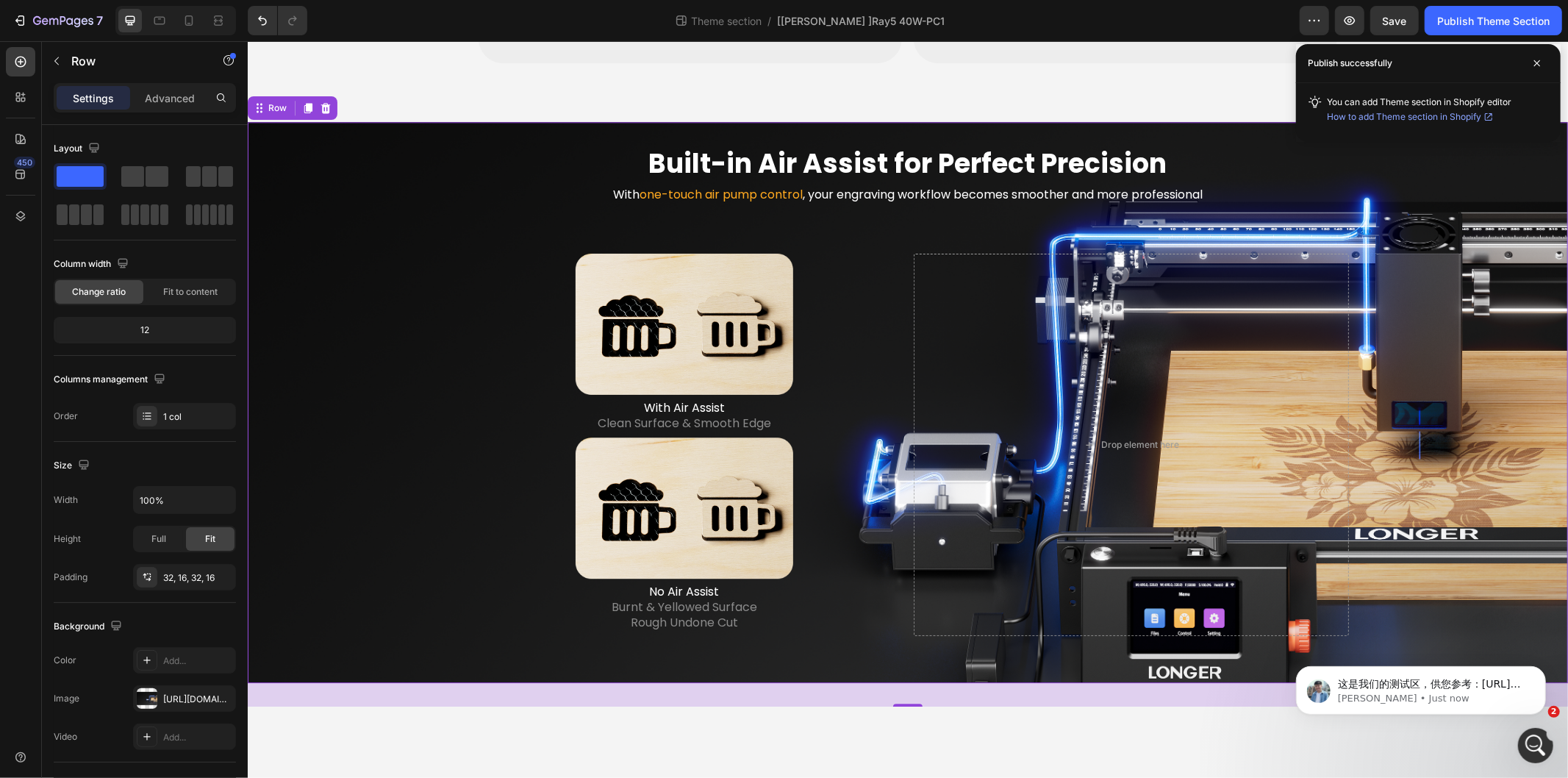
scroll to position [0, 0]
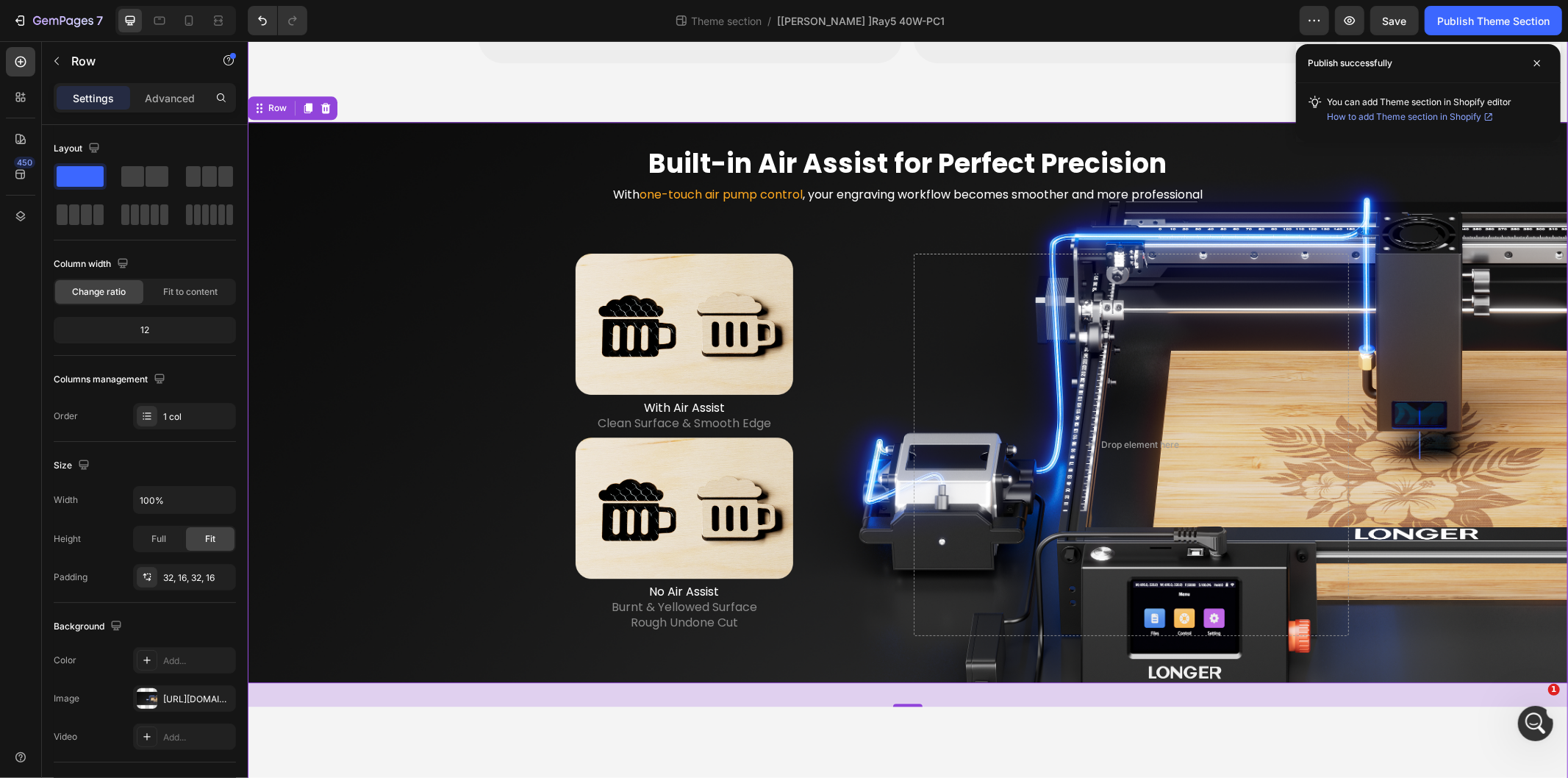
click at [288, 709] on div "LONGER Ray5 40W Heading The Ray5 You Know - Reinvented for More Text Block Hero…" at bounding box center [907, 739] width 1320 height 7666
